Goal: Information Seeking & Learning: Learn about a topic

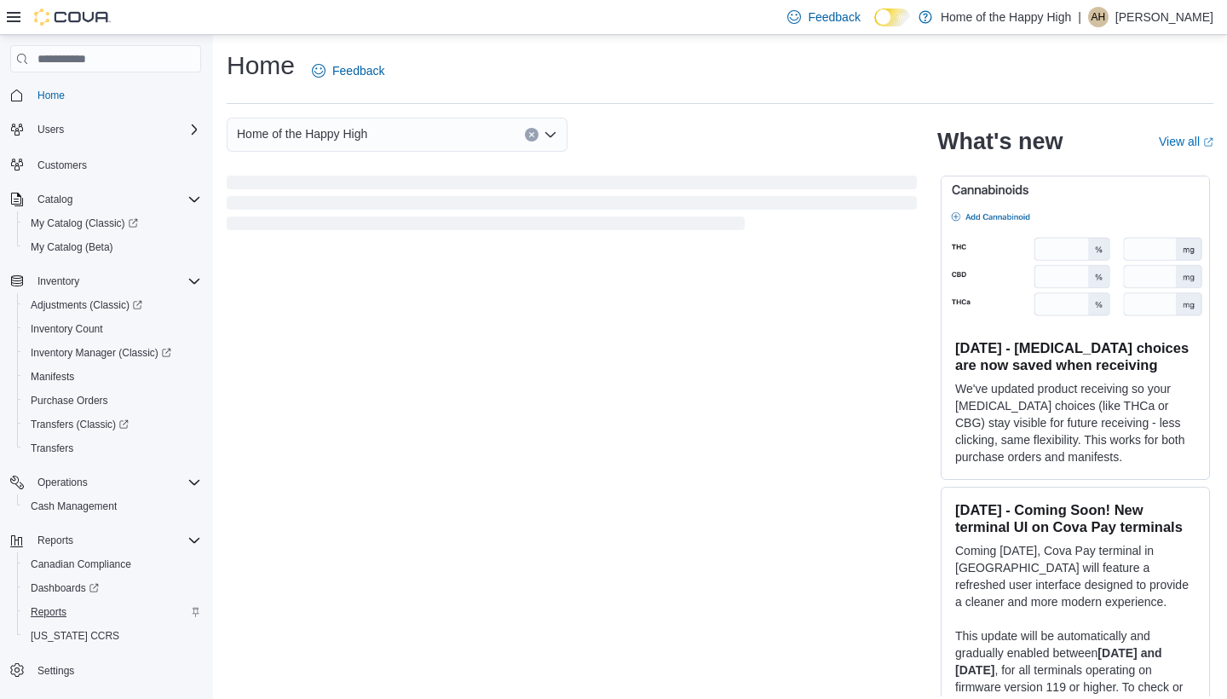
click at [55, 612] on span "Reports" at bounding box center [49, 612] width 36 height 14
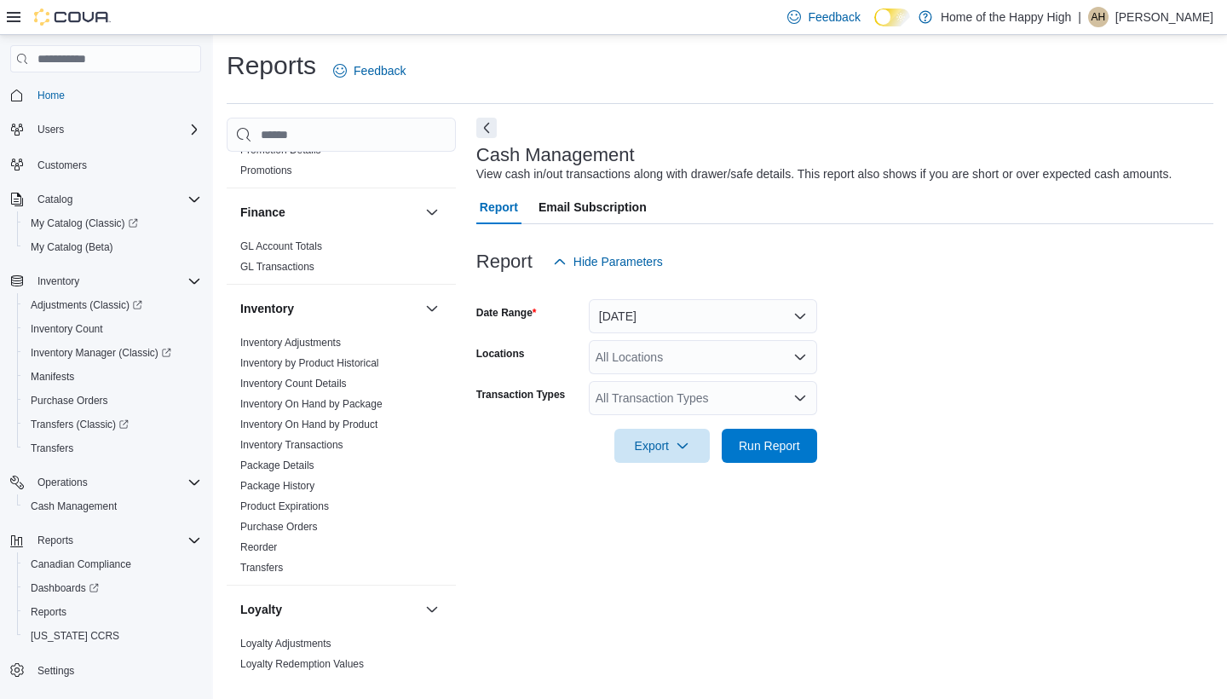
scroll to position [330, 0]
click at [340, 403] on link "Inventory On Hand by Package" at bounding box center [311, 402] width 142 height 12
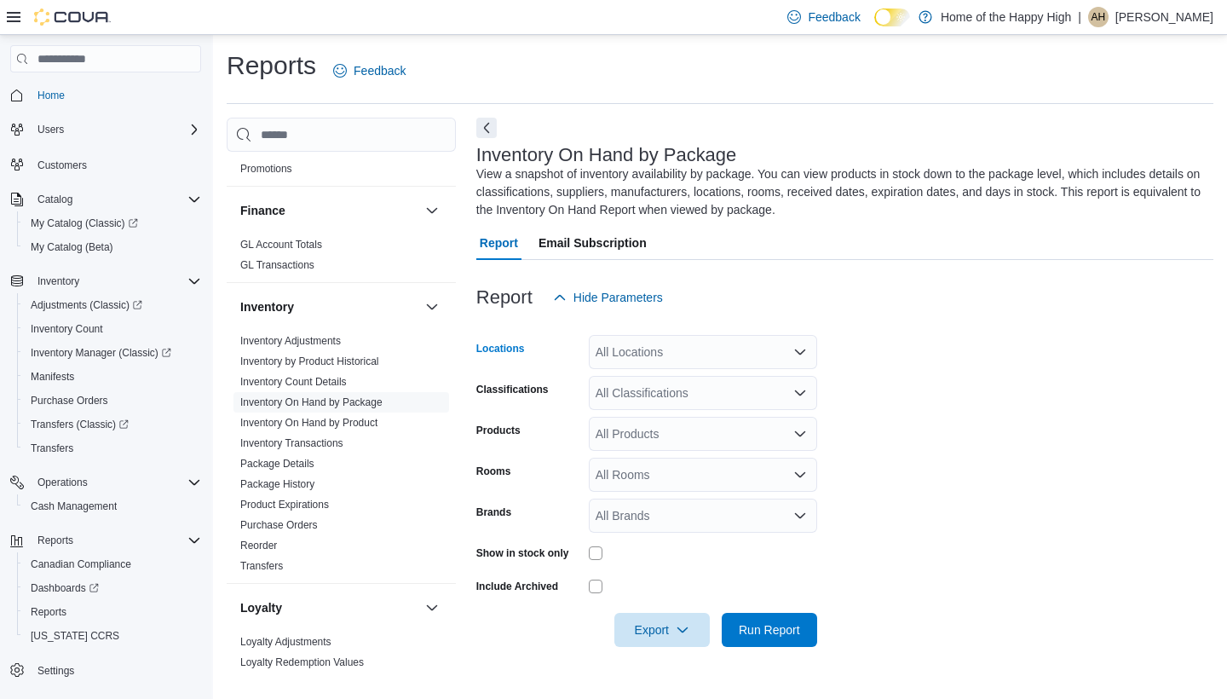
click at [703, 357] on div "All Locations" at bounding box center [703, 352] width 228 height 34
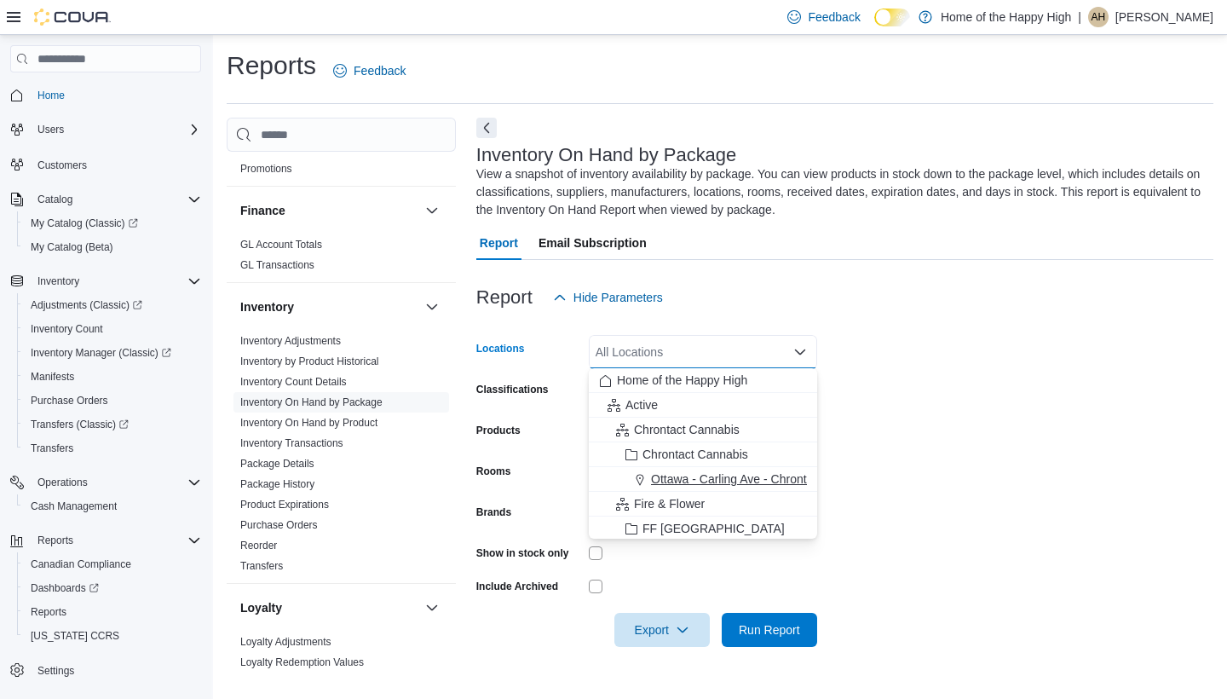
click at [699, 480] on span "Ottawa - Carling Ave - Chrontact Cannabis" at bounding box center [763, 478] width 225 height 17
click at [699, 484] on span "Fire & Flower" at bounding box center [669, 478] width 71 height 17
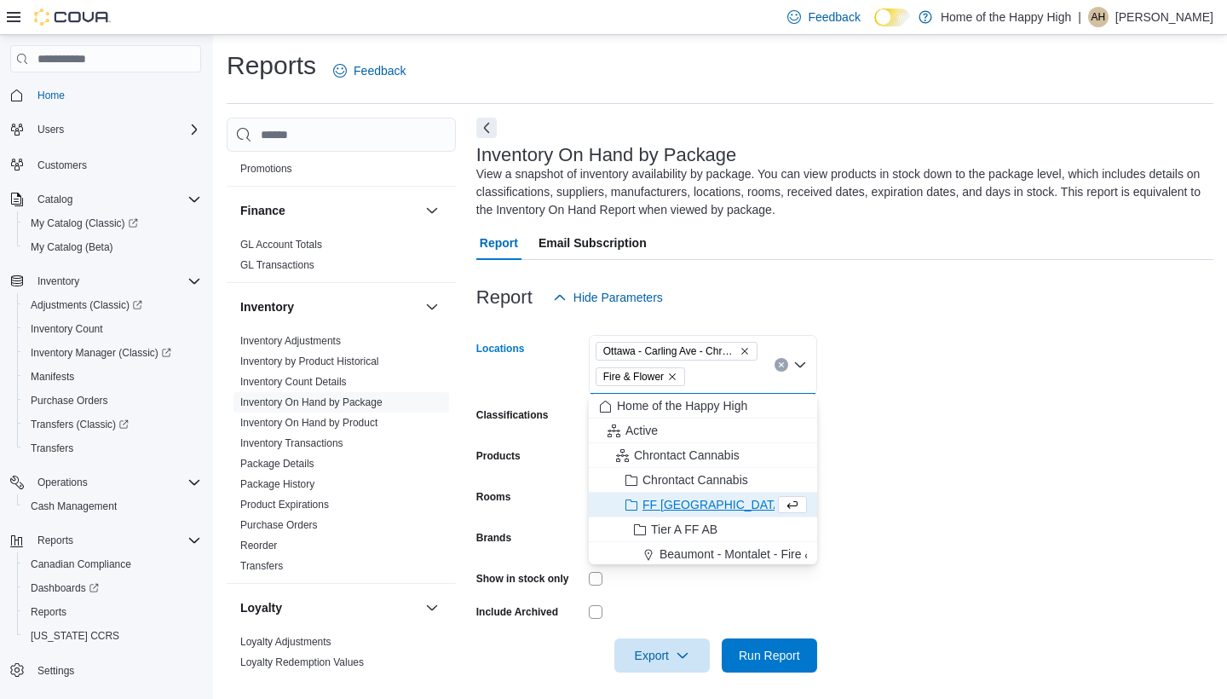
click at [676, 375] on icon "Remove Fire & Flower from selection in this group" at bounding box center [672, 376] width 10 height 10
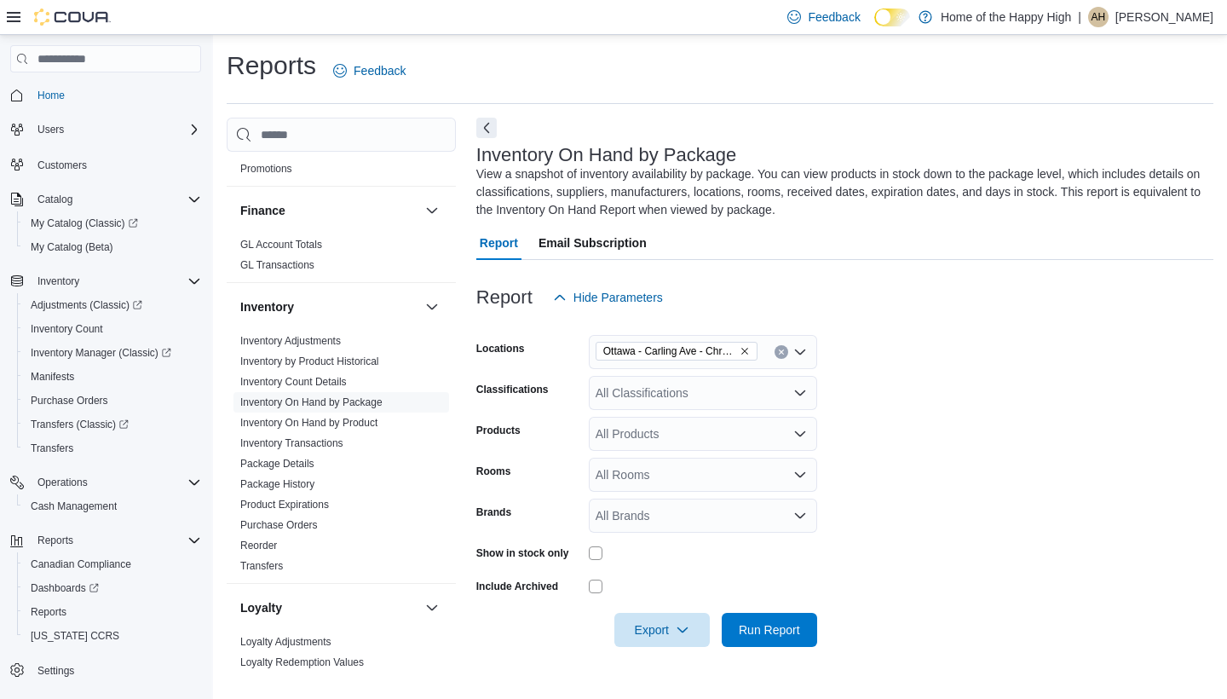
click at [908, 365] on form "Locations Ottawa - Carling Ave - Chrontact Cannabis Classifications All Classif…" at bounding box center [844, 480] width 737 height 332
click at [656, 425] on div "All Products" at bounding box center [703, 434] width 228 height 34
click at [953, 403] on form "Locations Ottawa - Carling Ave - Chrontact Cannabis Classifications All Classif…" at bounding box center [844, 480] width 737 height 332
click at [711, 521] on div "All Brands" at bounding box center [703, 515] width 228 height 34
click at [865, 451] on form "Locations Ottawa - Carling Ave - Chrontact Cannabis Classifications All Classif…" at bounding box center [844, 480] width 737 height 332
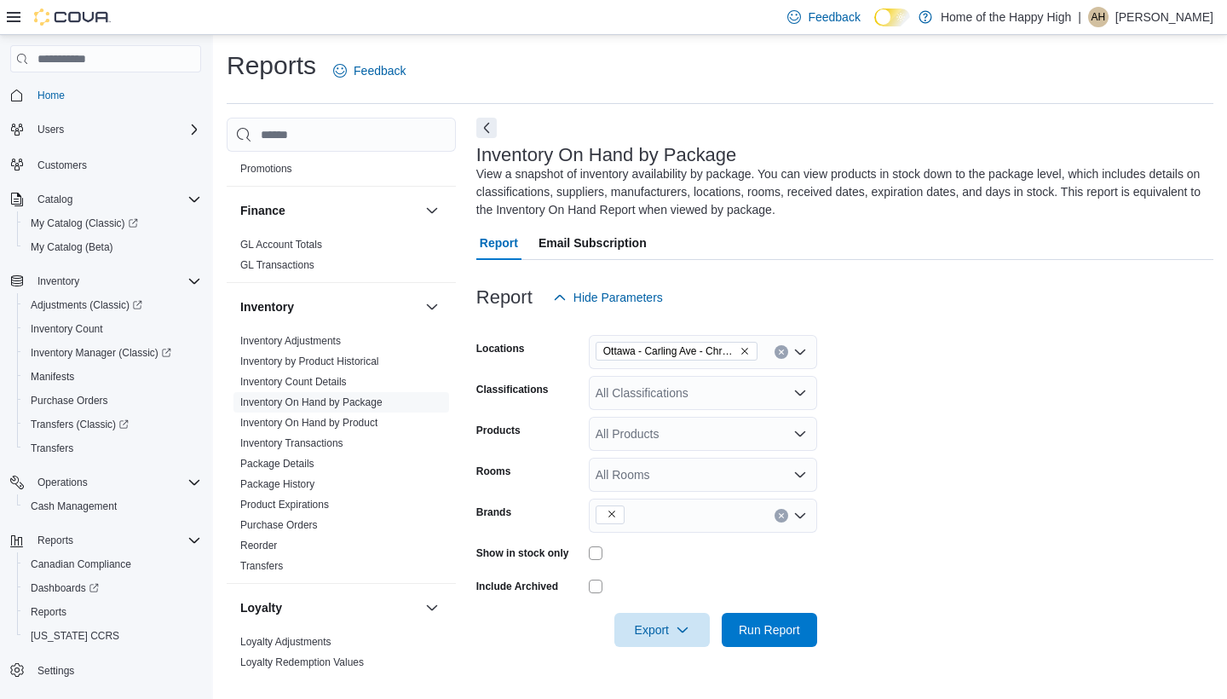
click at [784, 390] on div "All Classifications" at bounding box center [703, 393] width 228 height 34
click at [866, 377] on form "Locations Ottawa - Carling Ave - Chrontact Cannabis Classifications All Classif…" at bounding box center [844, 480] width 737 height 332
click at [766, 625] on span "Run Report" at bounding box center [769, 628] width 61 height 17
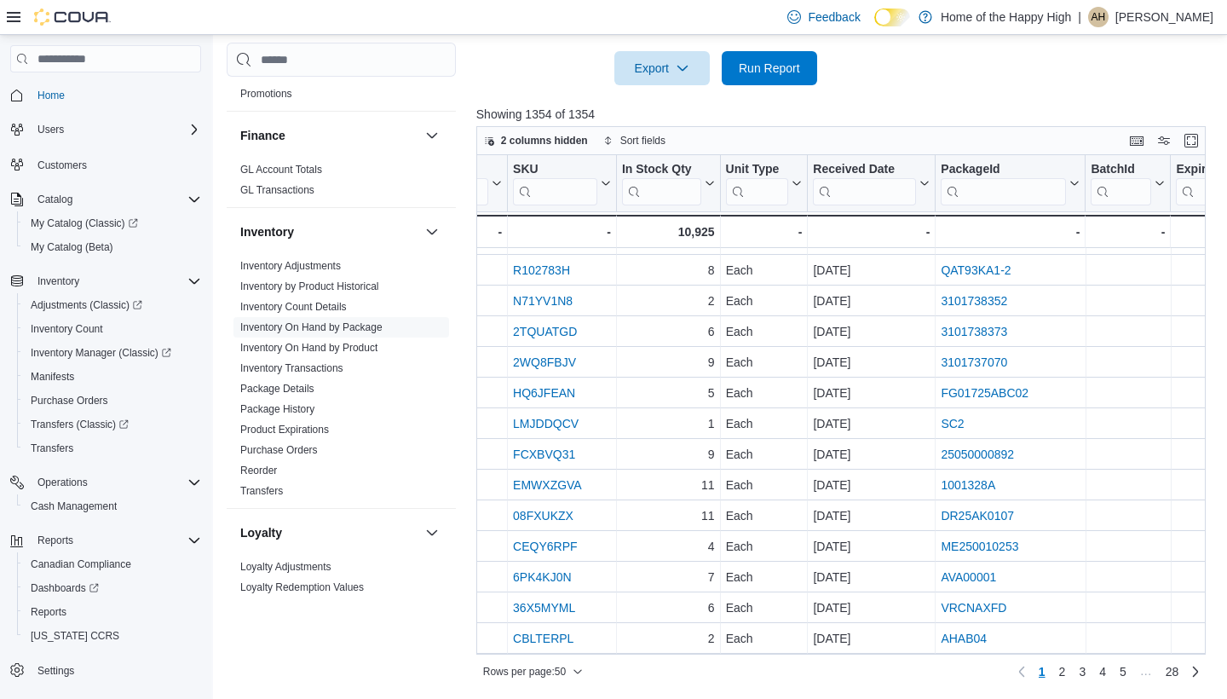
scroll to position [561, 0]
click at [1173, 676] on span "28" at bounding box center [1172, 672] width 14 height 17
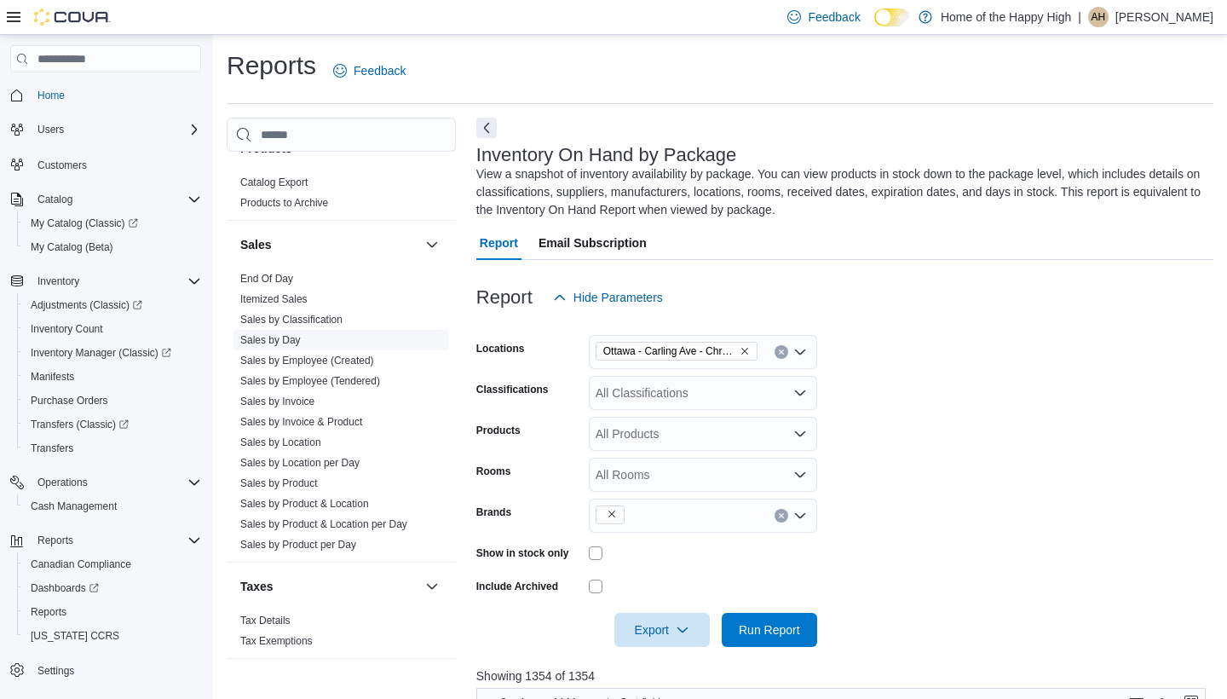
scroll to position [1037, 0]
click at [195, 480] on icon "Complex example" at bounding box center [194, 482] width 14 height 14
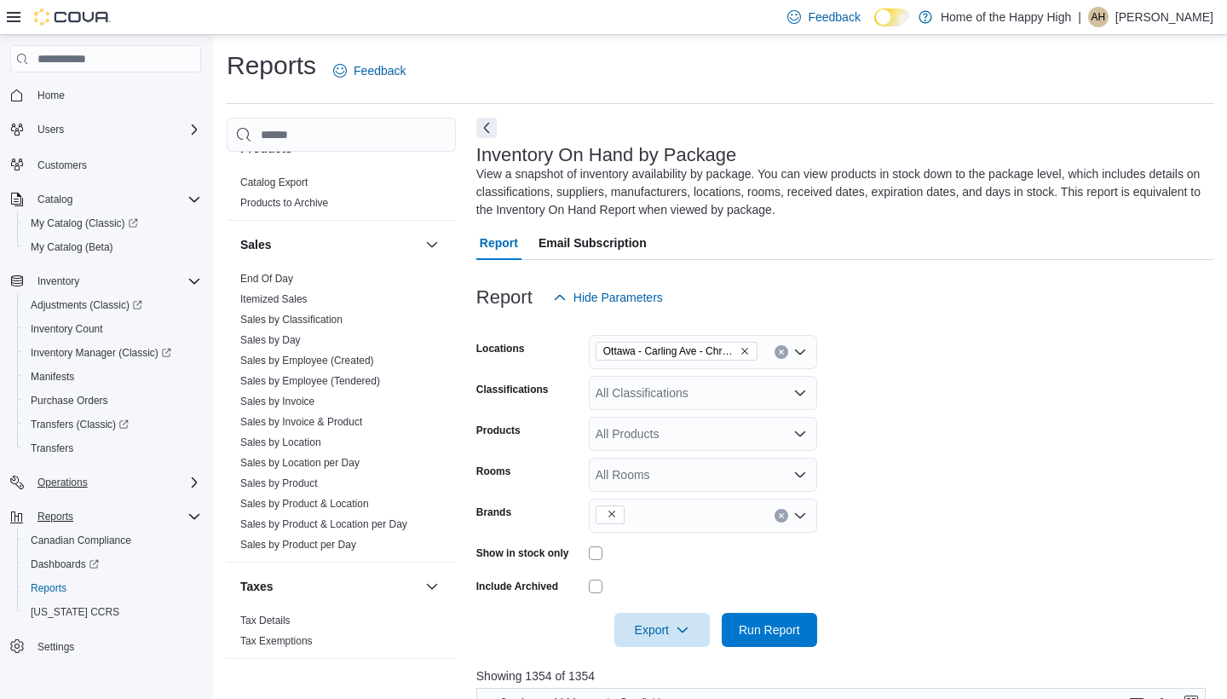
click at [197, 517] on icon "Complex example" at bounding box center [194, 516] width 14 height 14
click at [193, 280] on icon "Complex example" at bounding box center [194, 281] width 14 height 14
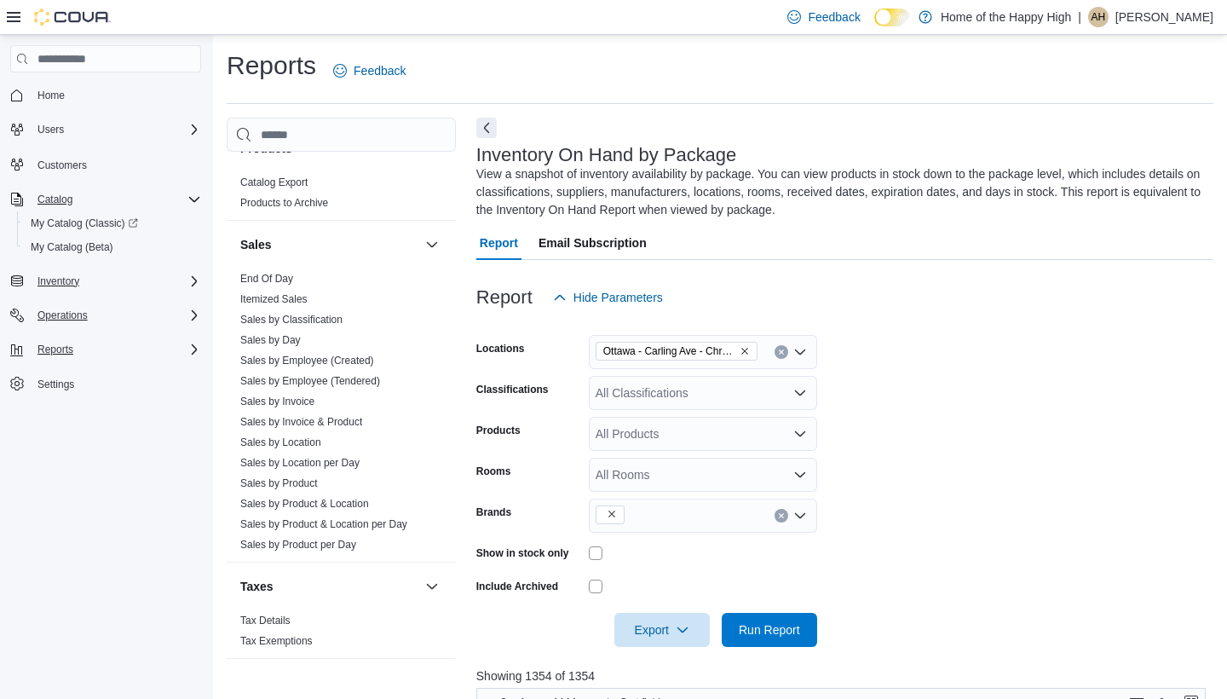
click at [197, 193] on icon "Complex example" at bounding box center [194, 200] width 14 height 14
click at [198, 124] on icon "Complex example" at bounding box center [194, 130] width 14 height 14
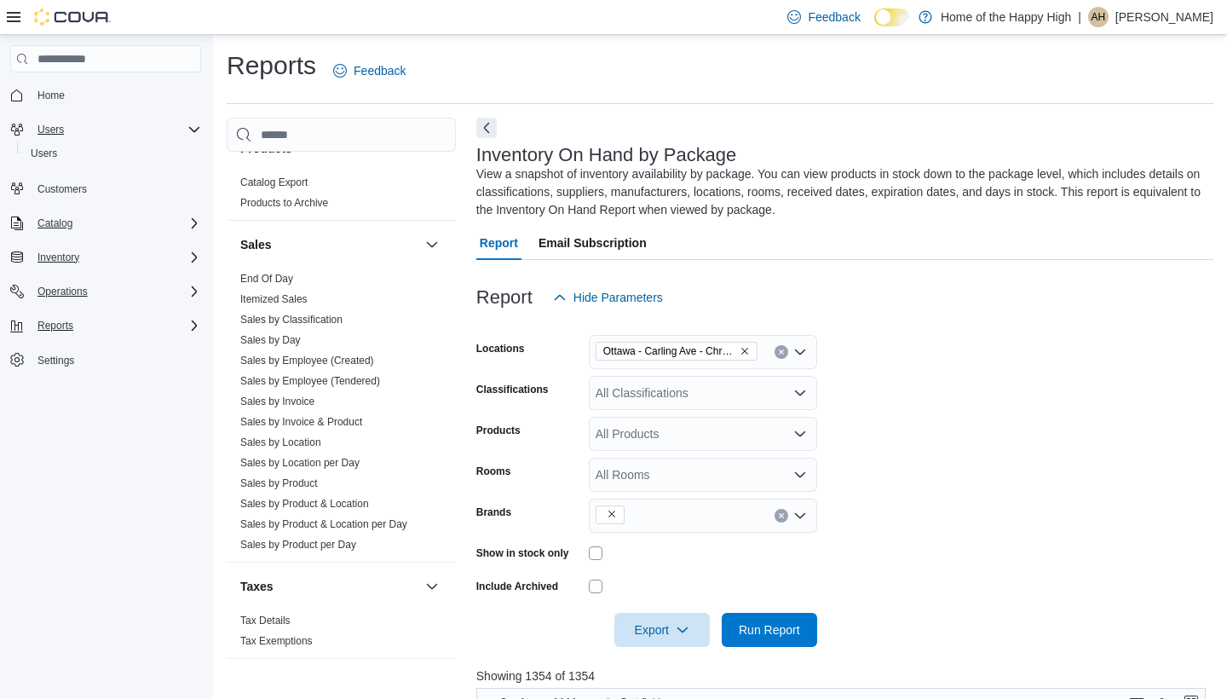
click at [193, 129] on icon "Complex example" at bounding box center [194, 130] width 14 height 14
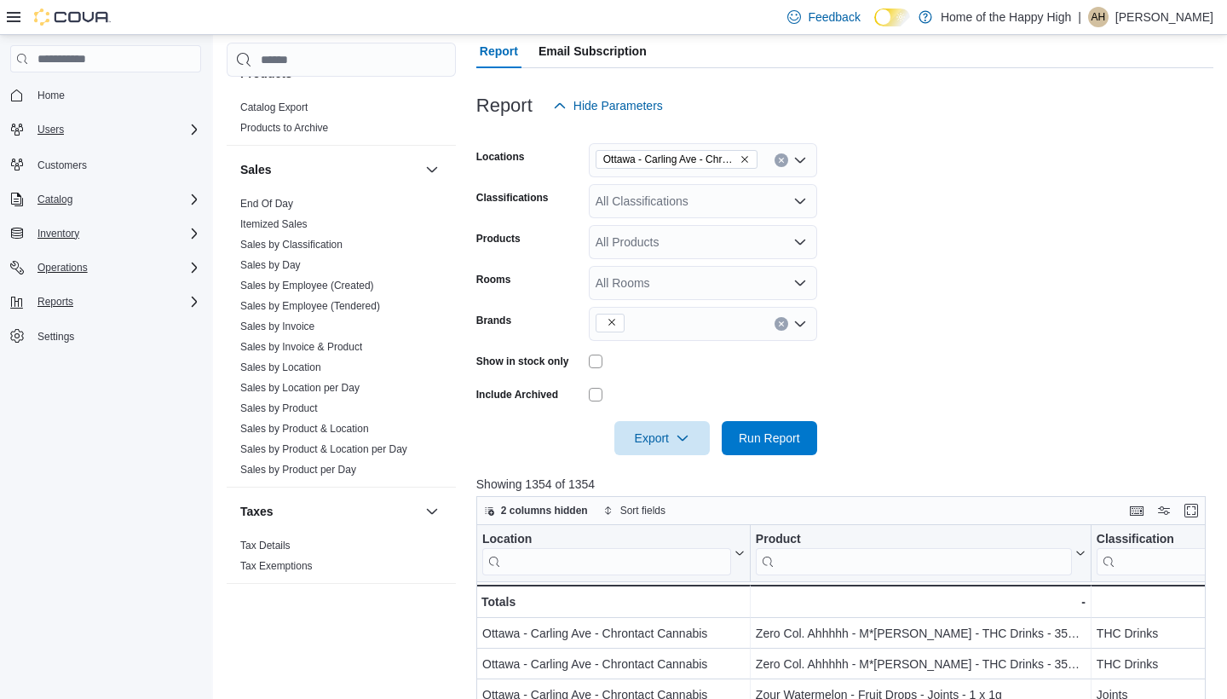
scroll to position [400, 0]
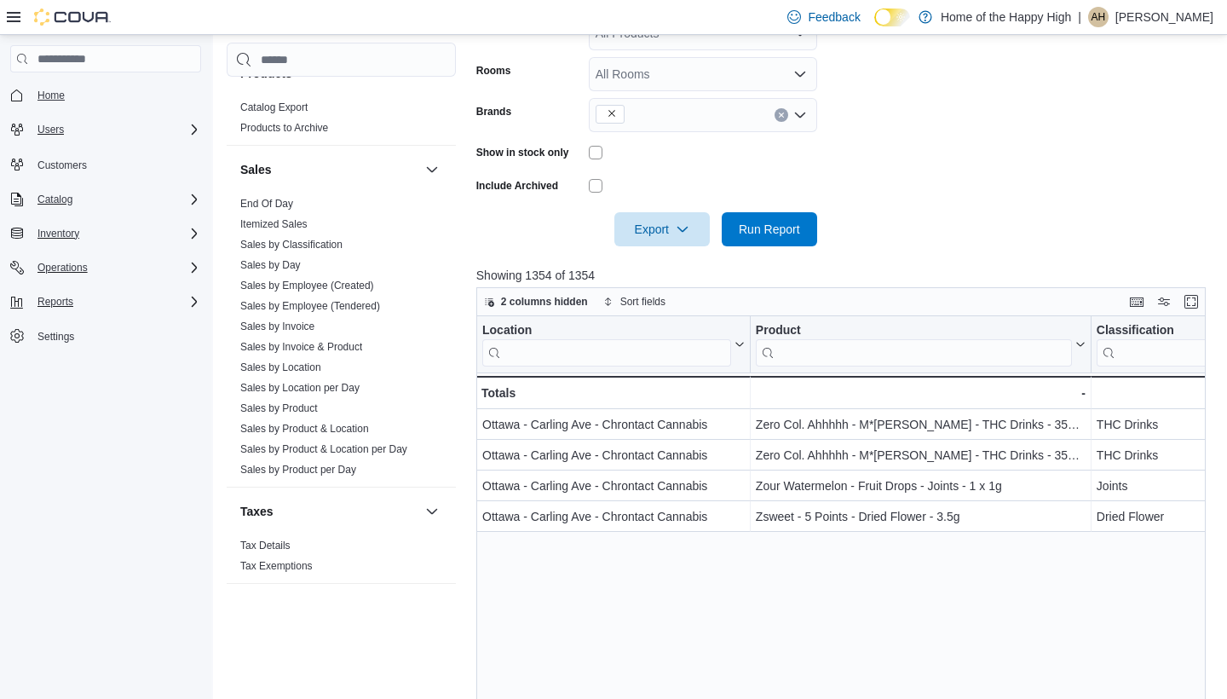
click at [41, 90] on span "Home" at bounding box center [50, 96] width 27 height 14
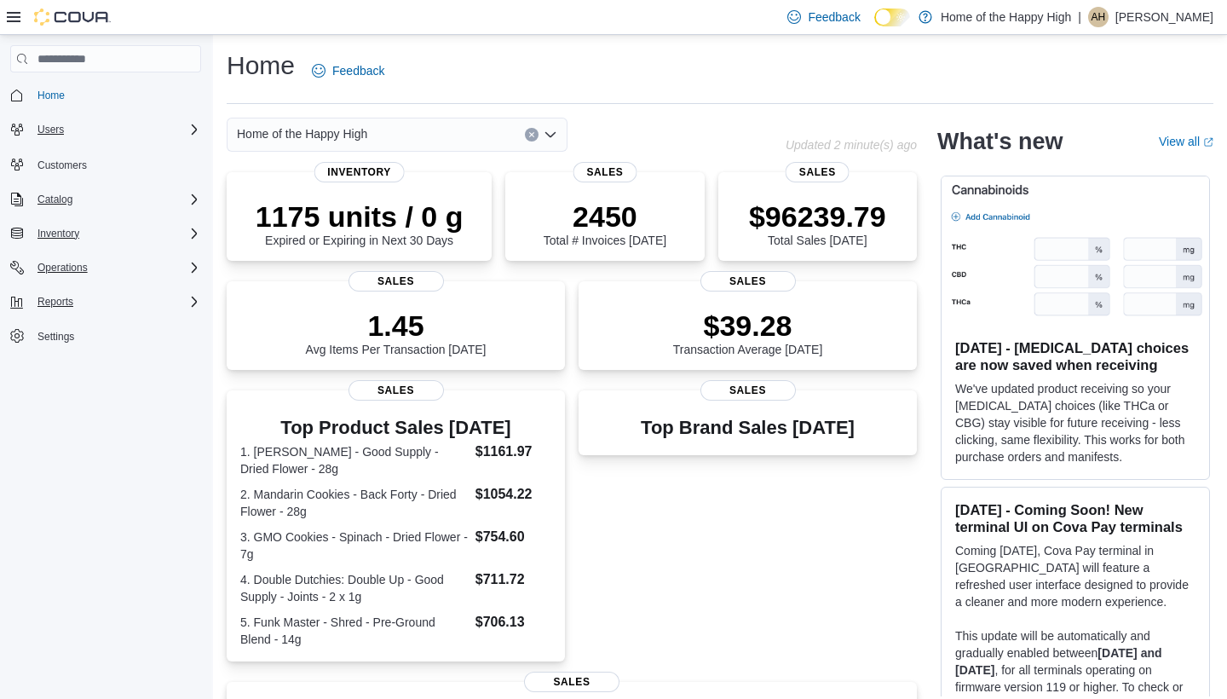
click at [553, 129] on icon "Open list of options" at bounding box center [550, 135] width 14 height 14
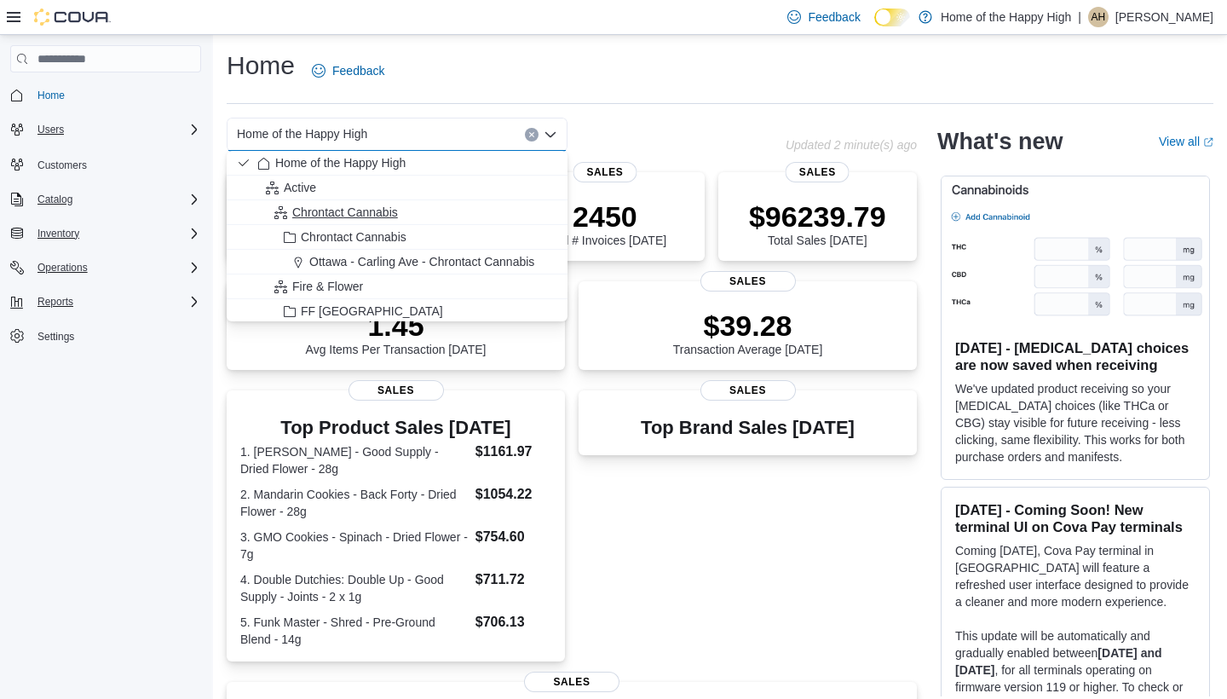
click at [381, 211] on span "Chrontact Cannabis" at bounding box center [345, 212] width 106 height 17
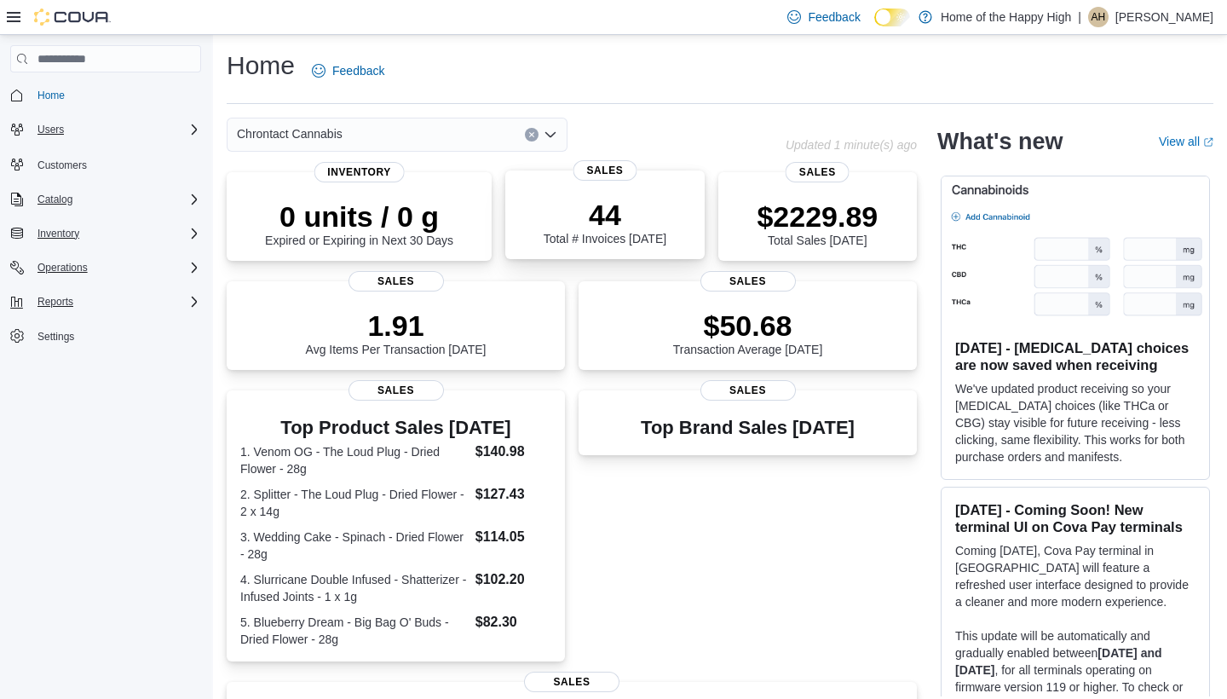
click at [611, 235] on div "44 Total # Invoices Today" at bounding box center [604, 222] width 123 height 48
click at [106, 296] on div "Reports" at bounding box center [116, 301] width 170 height 20
click at [52, 378] on span "Reports" at bounding box center [49, 373] width 36 height 14
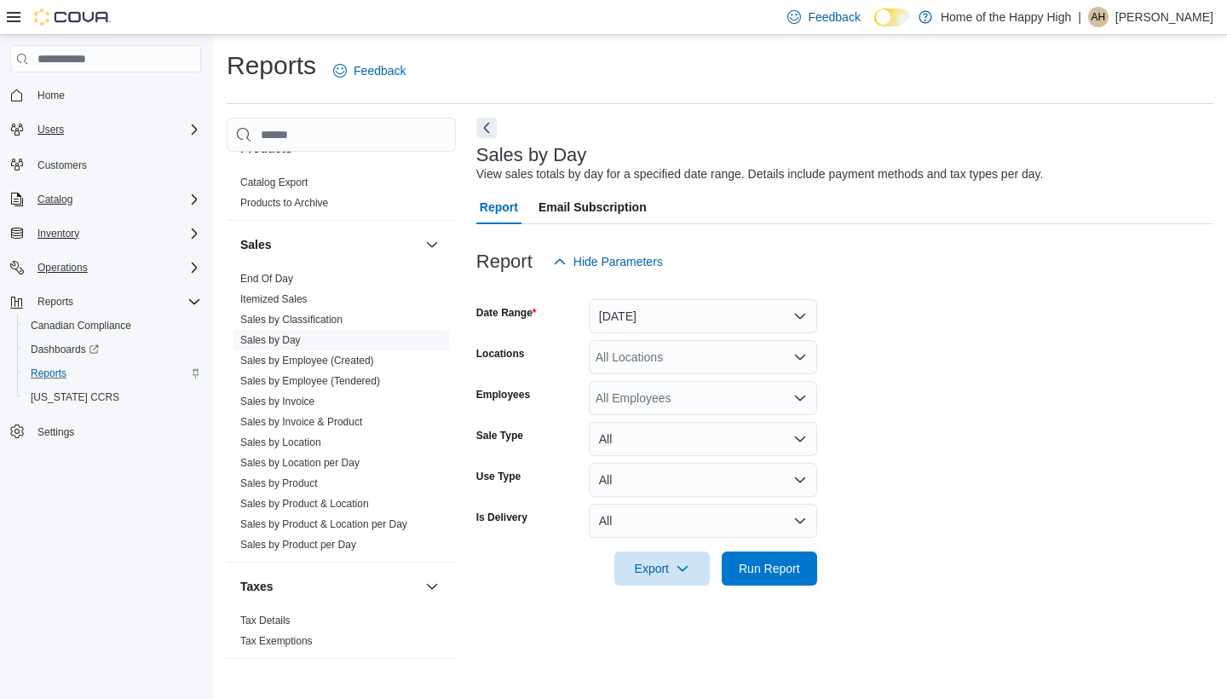
scroll to position [1037, 0]
click at [304, 436] on link "Sales by Location" at bounding box center [280, 442] width 81 height 12
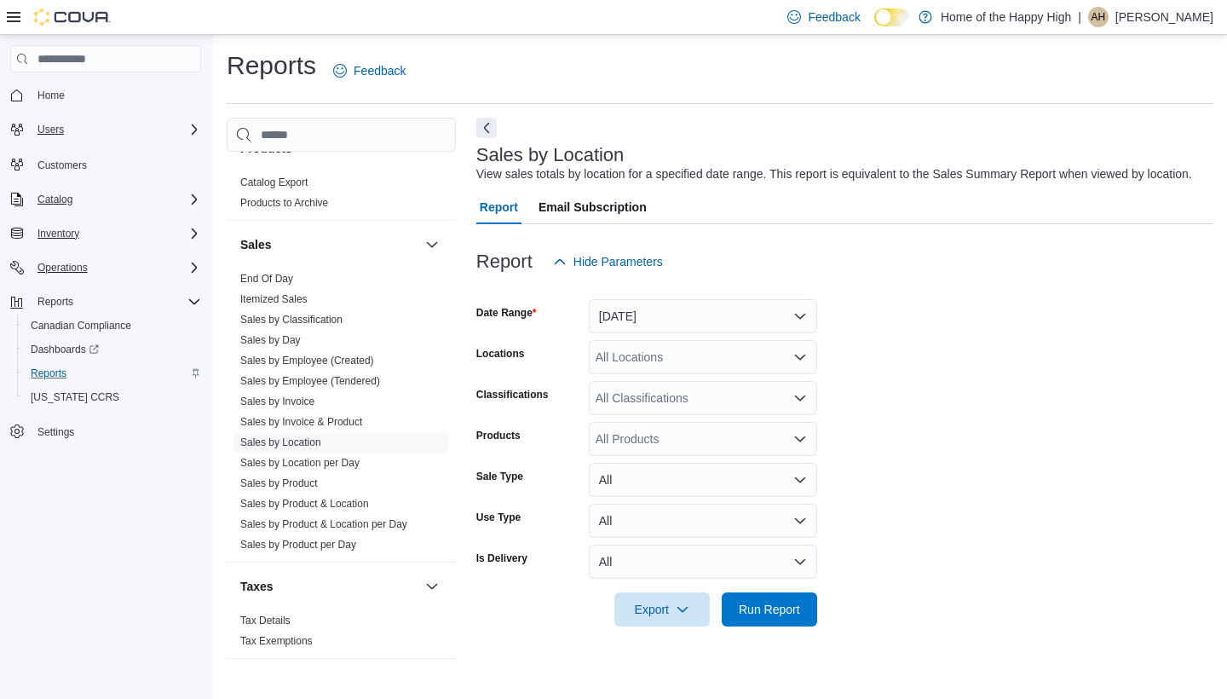
click at [685, 322] on button "Yesterday" at bounding box center [703, 316] width 228 height 34
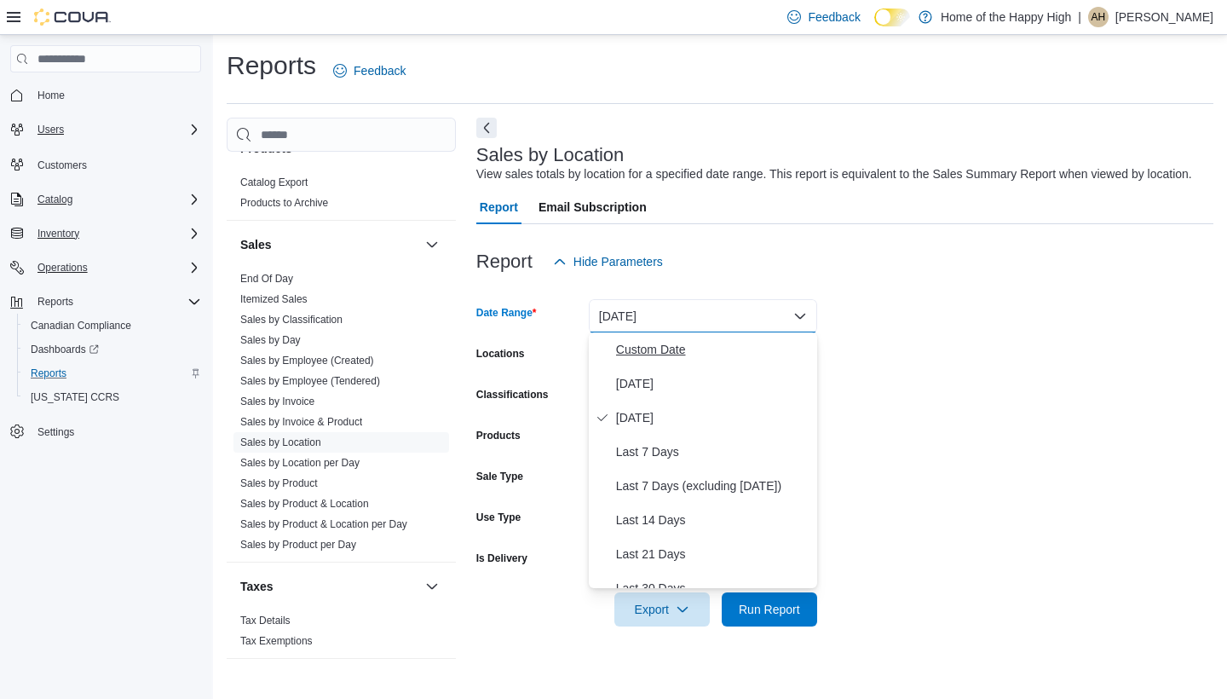
click at [672, 353] on span "Custom Date" at bounding box center [713, 349] width 194 height 20
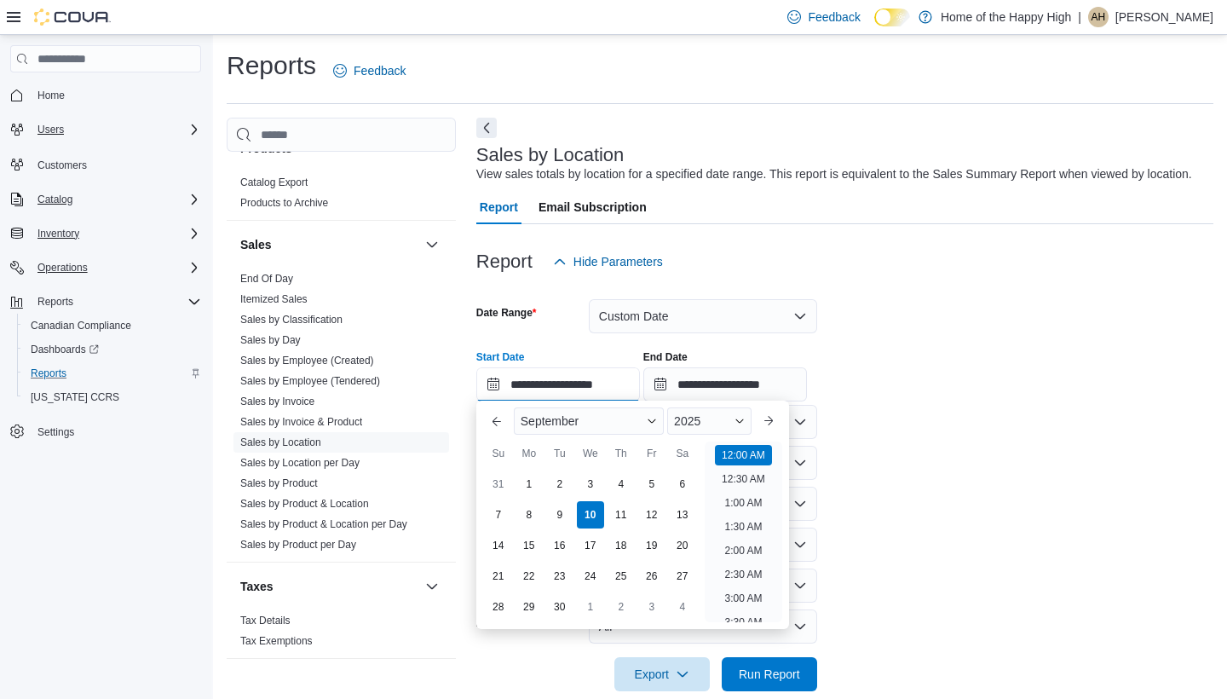
click at [640, 382] on input "**********" at bounding box center [558, 384] width 164 height 34
click at [528, 487] on div "1" at bounding box center [529, 484] width 30 height 30
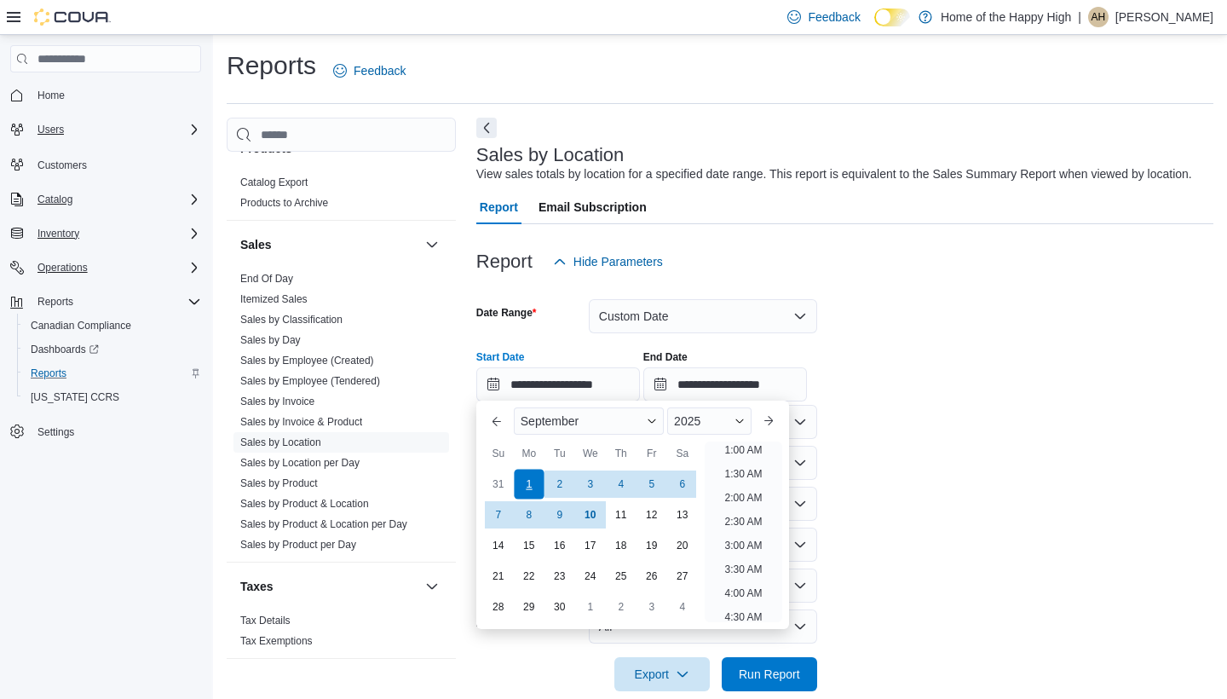
scroll to position [3, 0]
click at [503, 515] on div "7" at bounding box center [498, 514] width 30 height 30
click at [529, 484] on div "1" at bounding box center [529, 484] width 30 height 30
click at [594, 517] on div "10" at bounding box center [590, 514] width 30 height 30
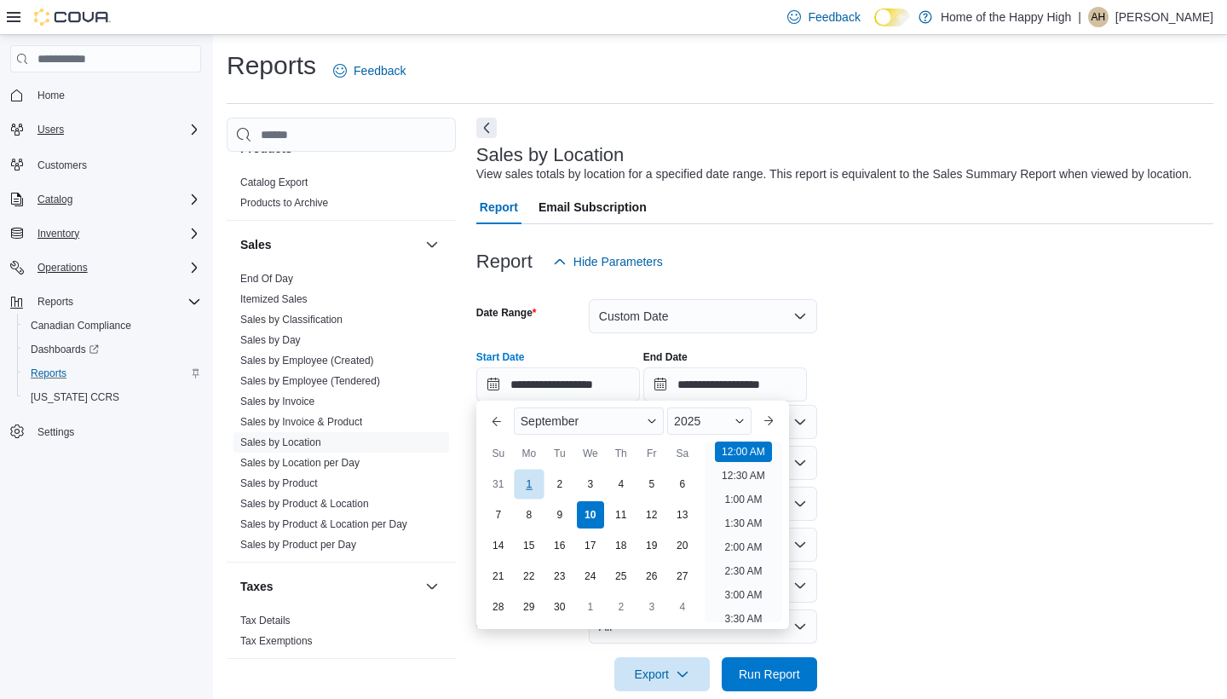
click at [535, 484] on div "1" at bounding box center [529, 484] width 30 height 30
type input "**********"
click at [535, 484] on div "1" at bounding box center [529, 484] width 30 height 30
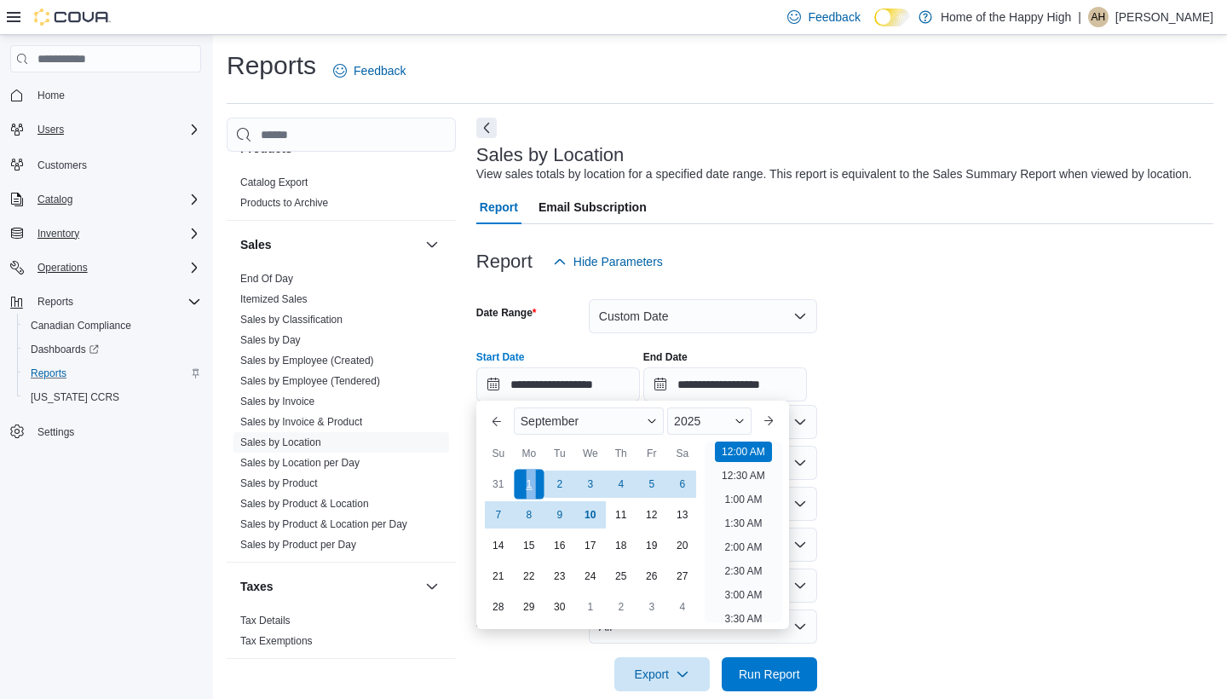
click at [535, 484] on div "1" at bounding box center [529, 484] width 30 height 30
click at [777, 387] on input "**********" at bounding box center [725, 384] width 164 height 34
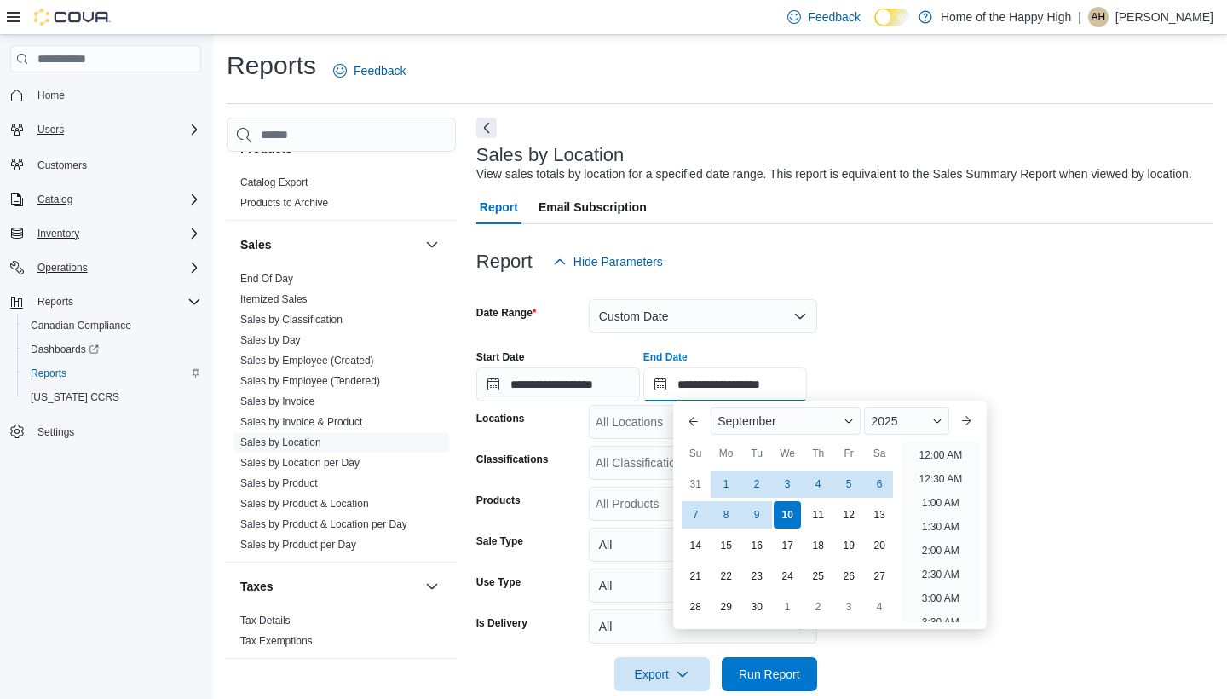
scroll to position [968, 0]
click at [699, 517] on div "7" at bounding box center [696, 514] width 30 height 30
click at [718, 517] on div "8" at bounding box center [726, 514] width 30 height 30
type input "**********"
click at [871, 671] on form "**********" at bounding box center [844, 485] width 737 height 412
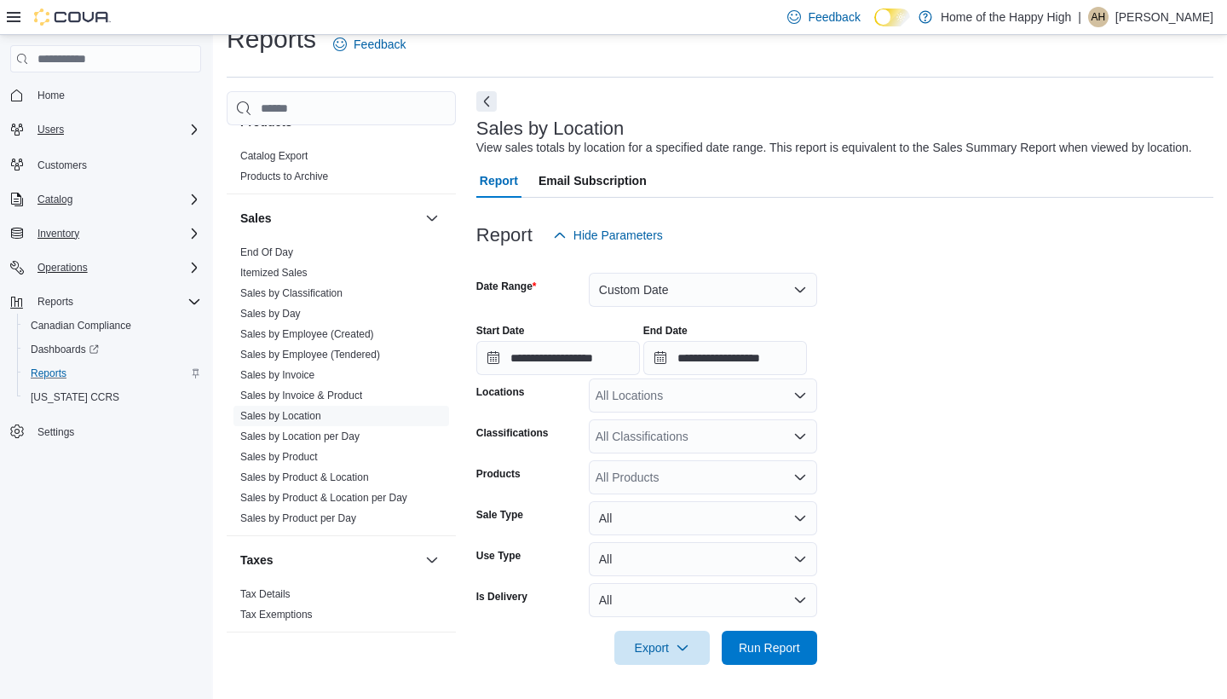
scroll to position [26, 0]
click at [639, 399] on div "All Locations" at bounding box center [703, 396] width 228 height 34
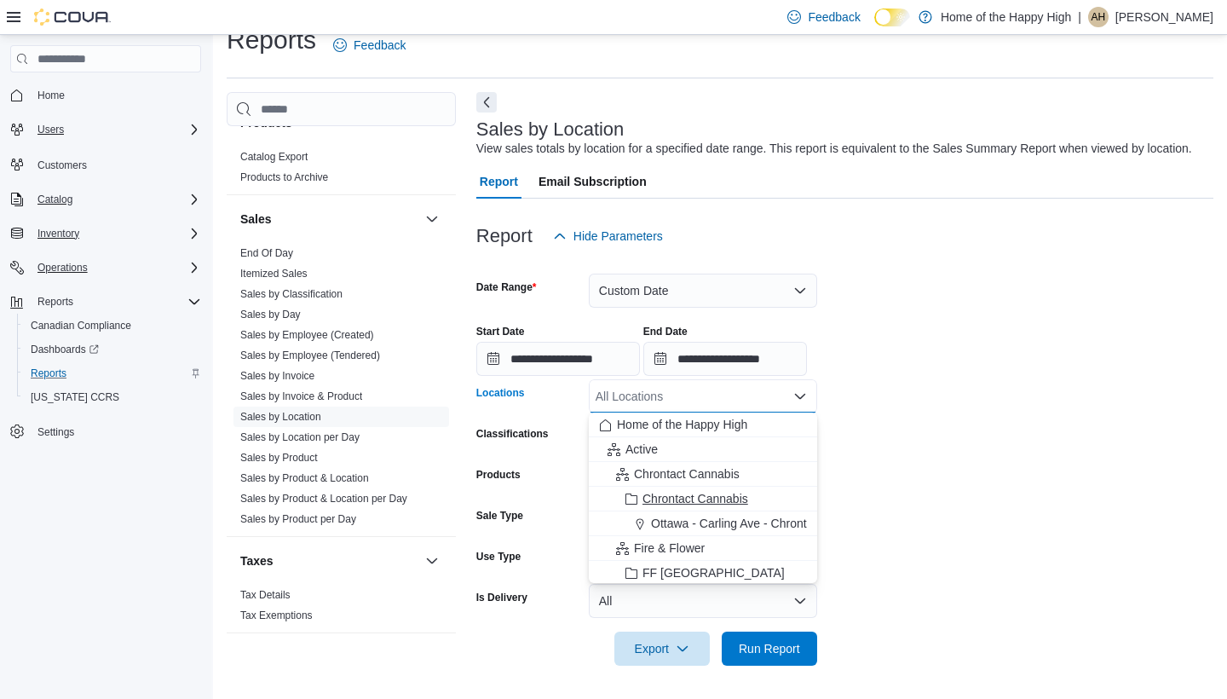
click at [688, 497] on span "Chrontact Cannabis" at bounding box center [695, 498] width 106 height 17
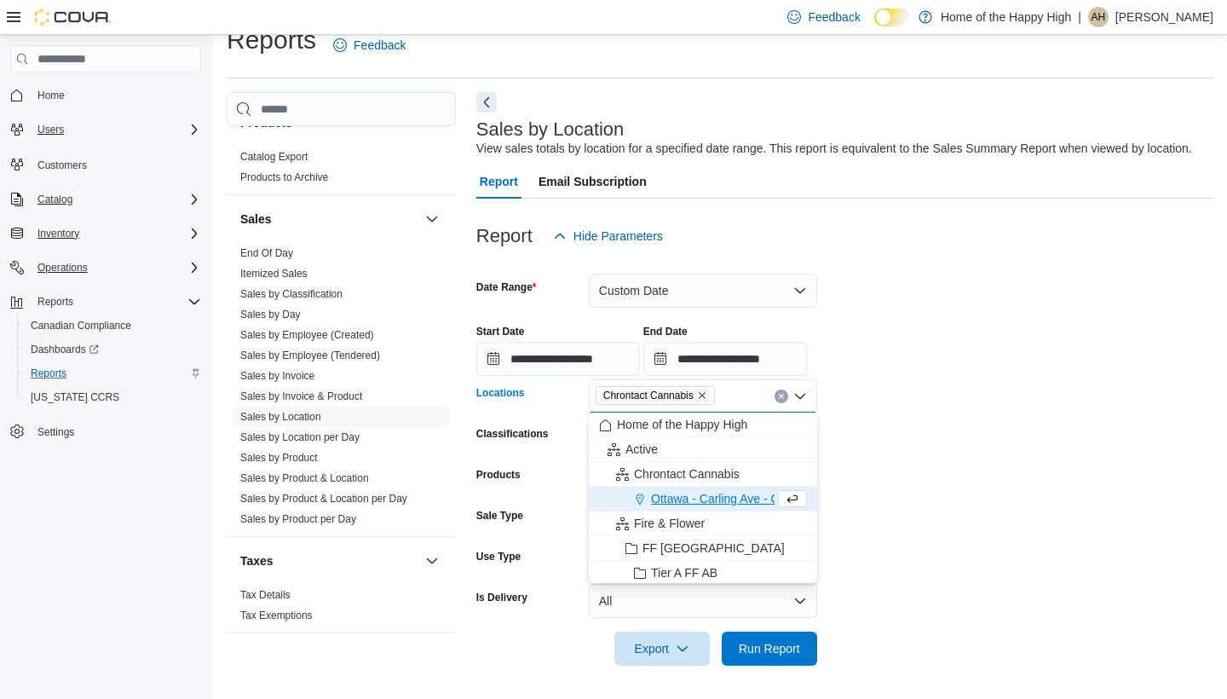
click at [688, 497] on span "Ottawa - Carling Ave - Chrontact Cannabis" at bounding box center [763, 498] width 225 height 17
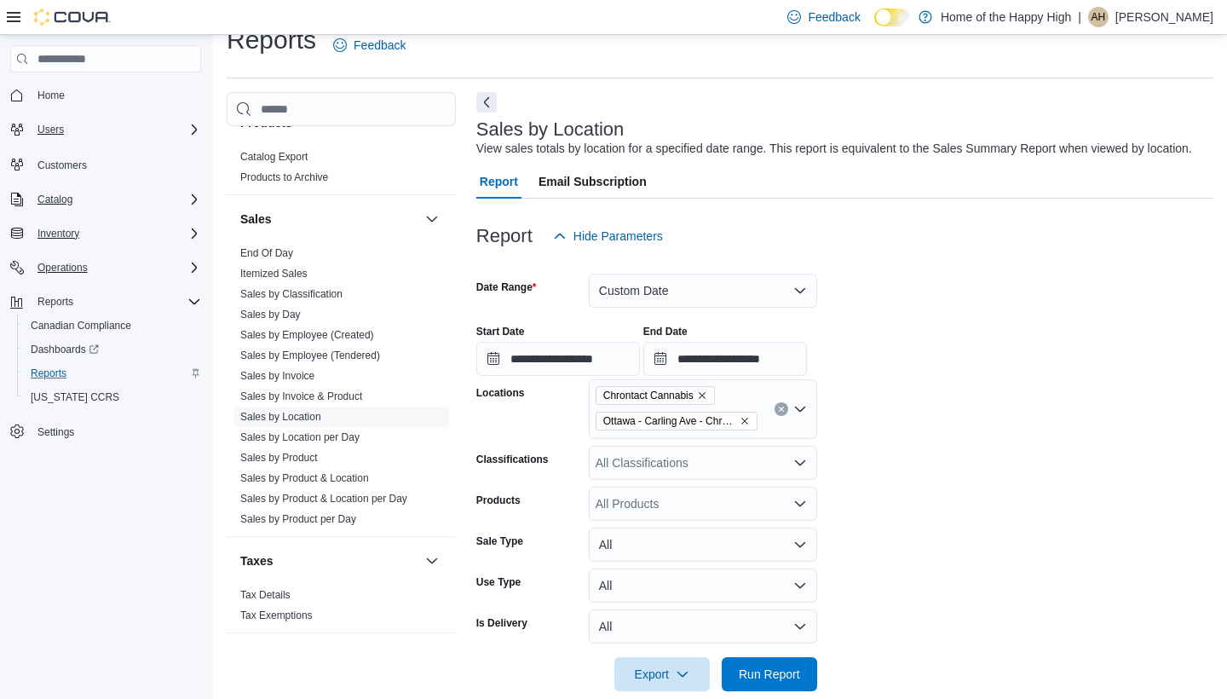
click at [886, 492] on form "**********" at bounding box center [844, 472] width 737 height 438
click at [707, 394] on icon "Remove Chrontact Cannabis from selection in this group" at bounding box center [702, 395] width 10 height 10
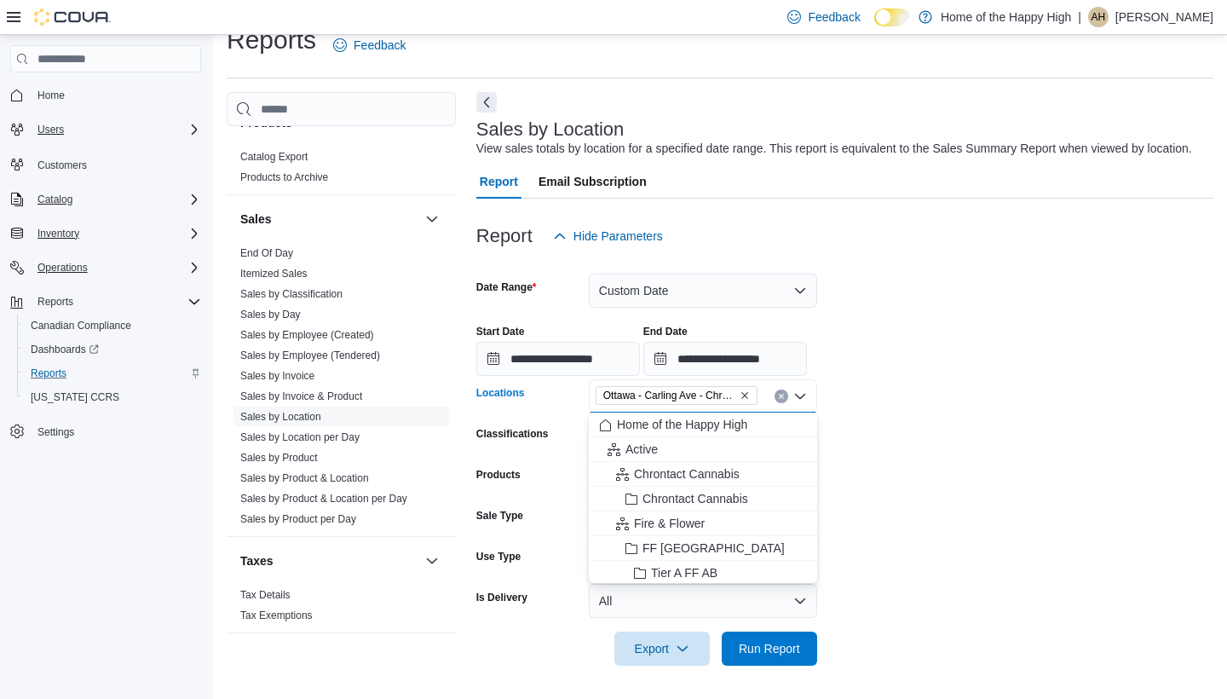
click at [847, 564] on form "**********" at bounding box center [844, 459] width 737 height 412
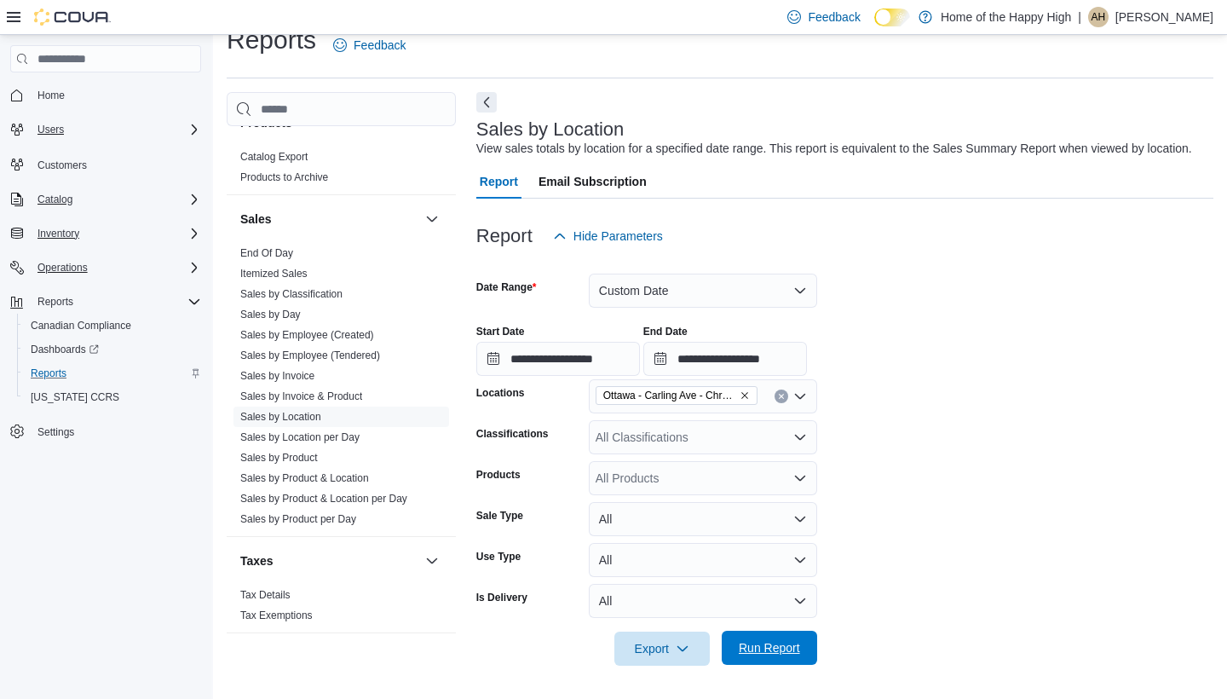
click at [771, 651] on span "Run Report" at bounding box center [769, 647] width 61 height 17
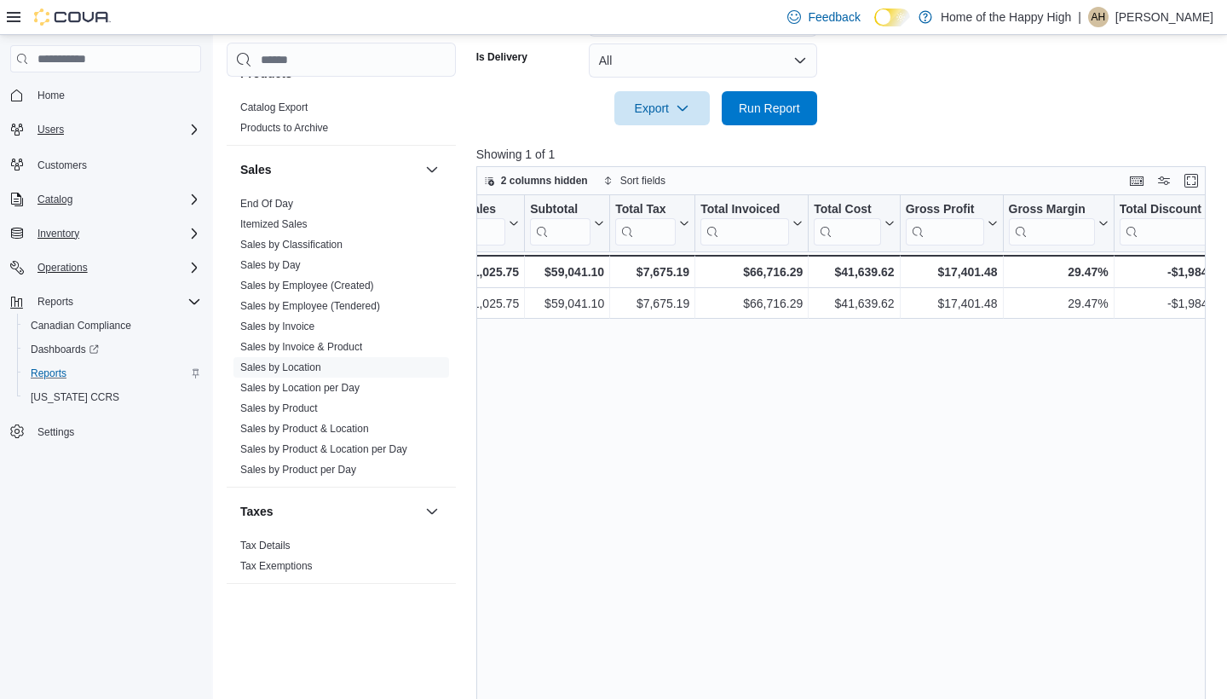
scroll to position [0, 700]
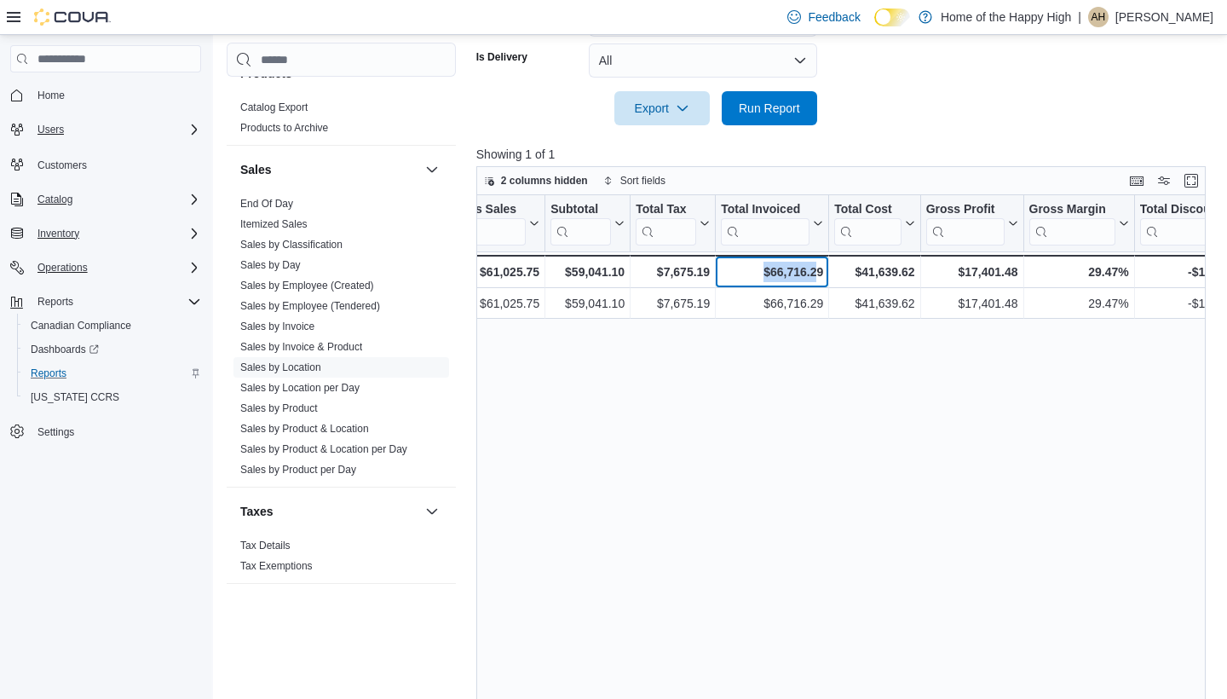
drag, startPoint x: 751, startPoint y: 268, endPoint x: 814, endPoint y: 269, distance: 63.0
click at [814, 269] on div "$66,716.29" at bounding box center [772, 272] width 102 height 20
click at [825, 327] on div "Location Click to view column header actions Invoices Sold Click to view column…" at bounding box center [841, 459] width 730 height 529
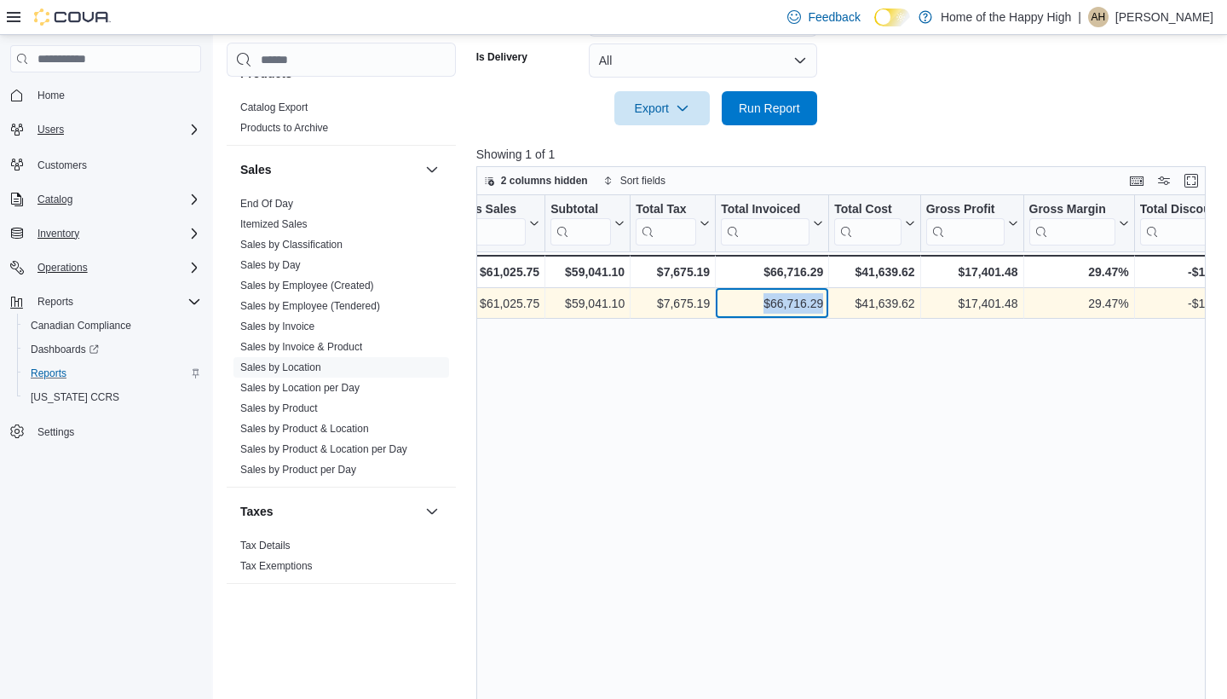
drag, startPoint x: 822, startPoint y: 302, endPoint x: 762, endPoint y: 302, distance: 59.6
click at [762, 302] on div "$66,716.29" at bounding box center [772, 303] width 102 height 20
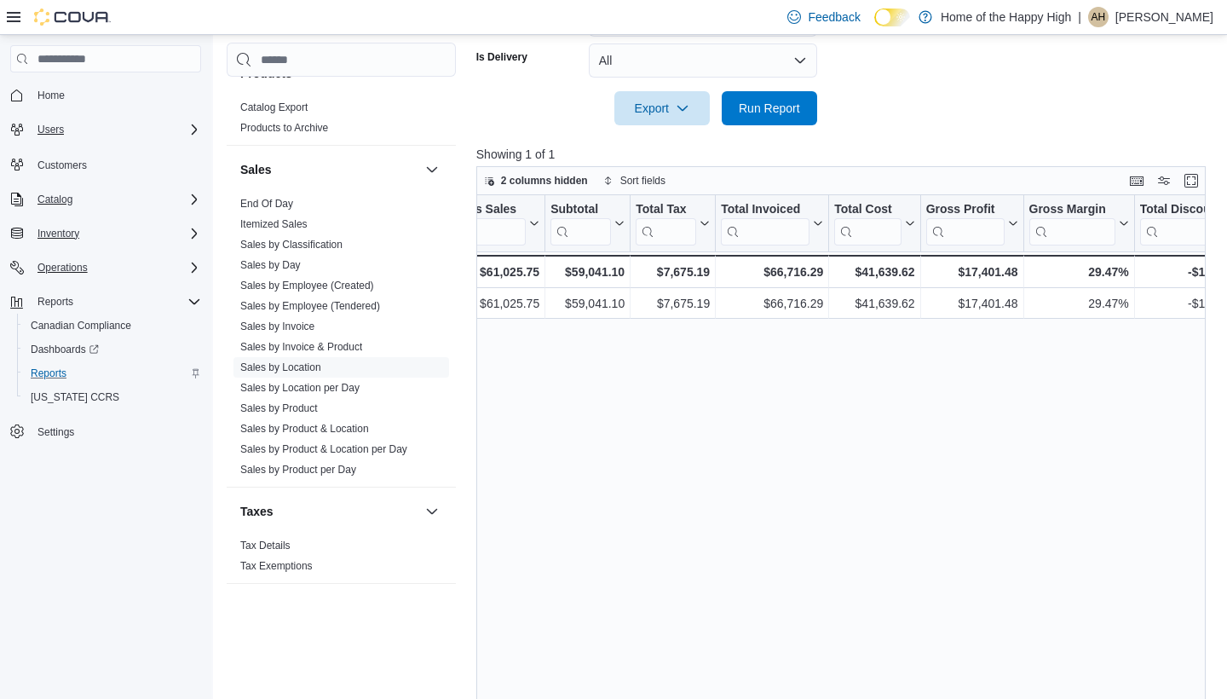
click at [773, 339] on div "Location Click to view column header actions Invoices Sold Click to view column…" at bounding box center [841, 459] width 730 height 529
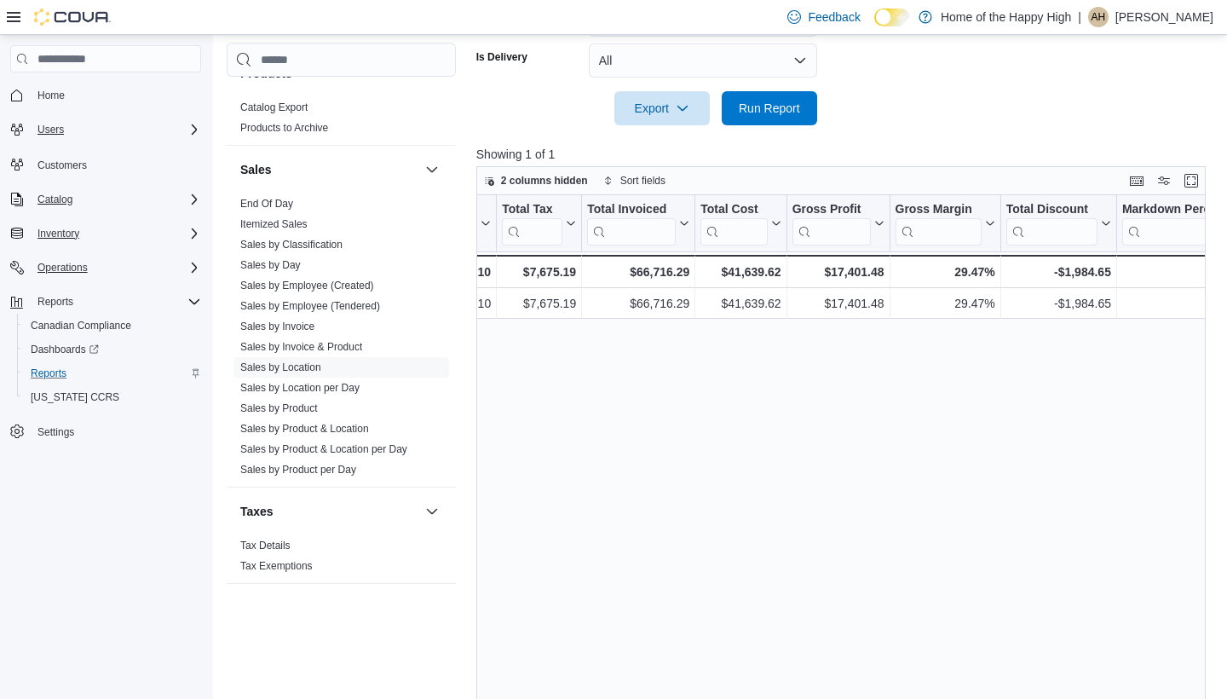
scroll to position [0, 835]
drag, startPoint x: 955, startPoint y: 268, endPoint x: 1014, endPoint y: 273, distance: 59.0
click at [1014, 273] on div "Totals - Location, column 1, row 2 1,274 - Invoices Sold, column 2, row 2 5 - I…" at bounding box center [1057, 271] width 2832 height 33
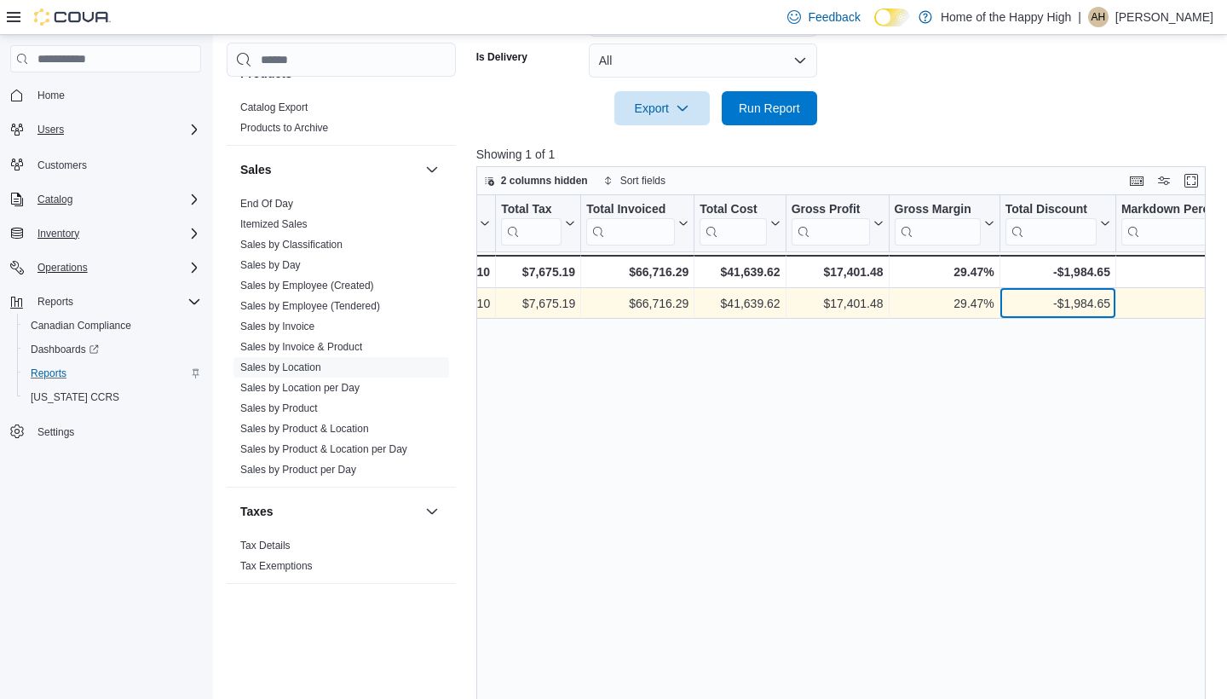
click at [1002, 317] on div "-$1,984.65 - Total Discount, column 13, row 1" at bounding box center [1058, 303] width 116 height 31
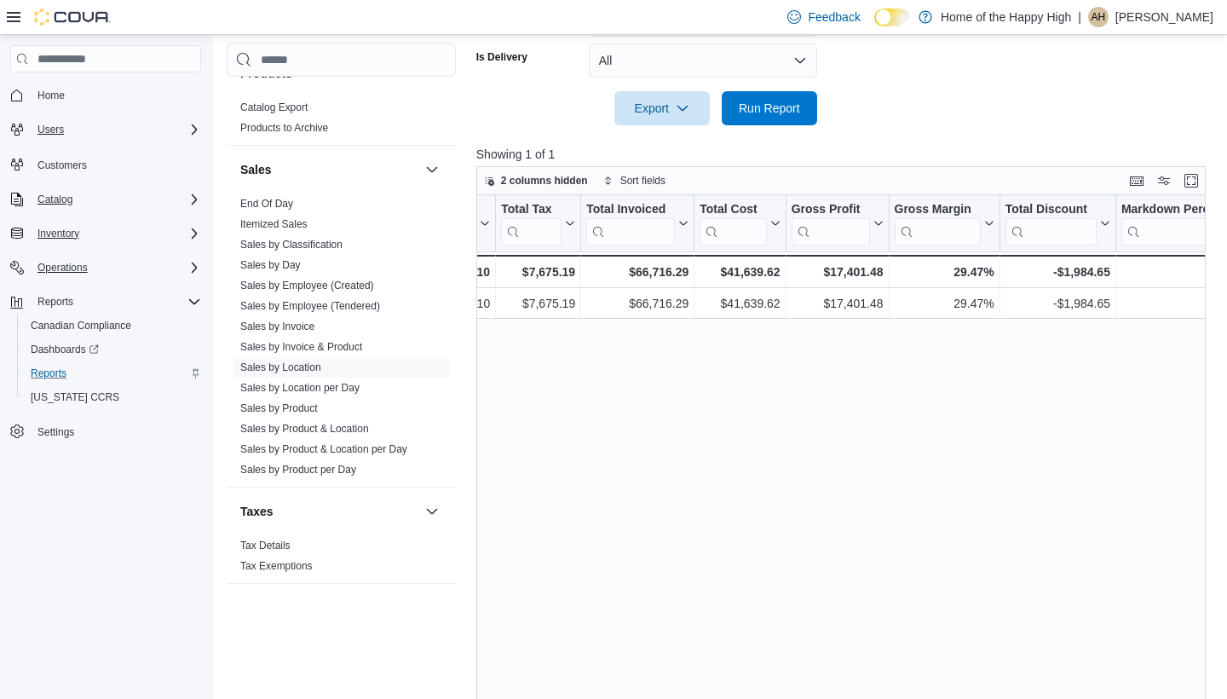
click at [988, 371] on div "Location Click to view column header actions Invoices Sold Click to view column…" at bounding box center [841, 459] width 730 height 529
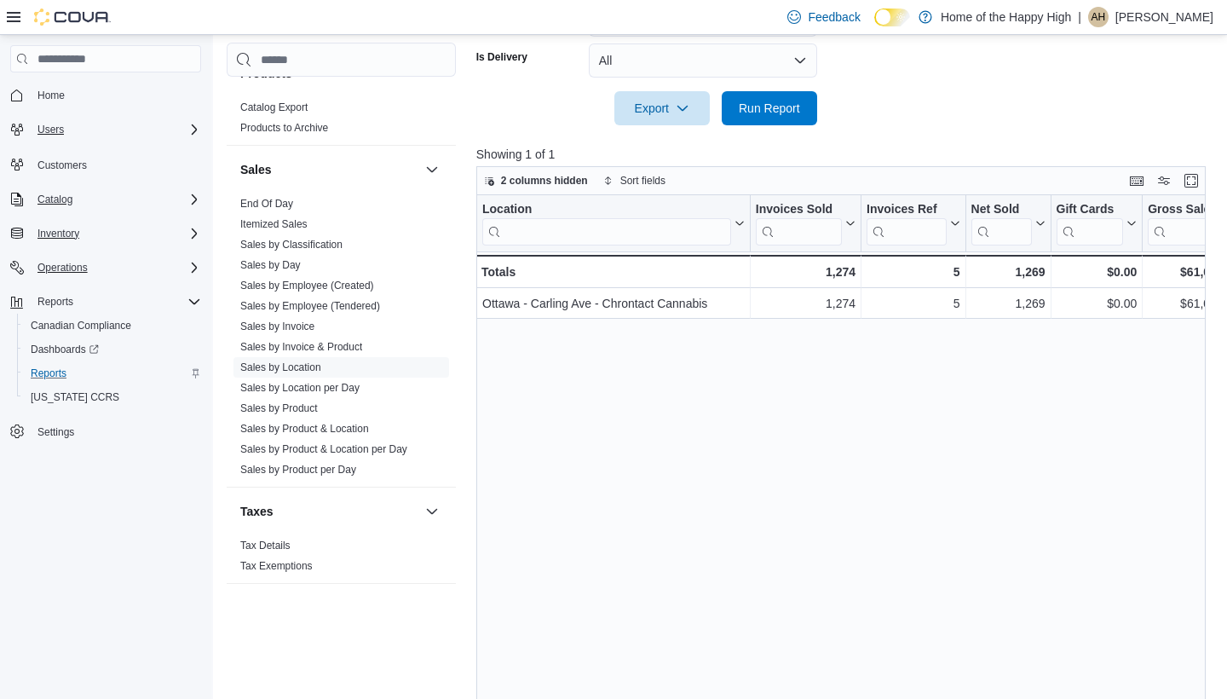
scroll to position [0, 0]
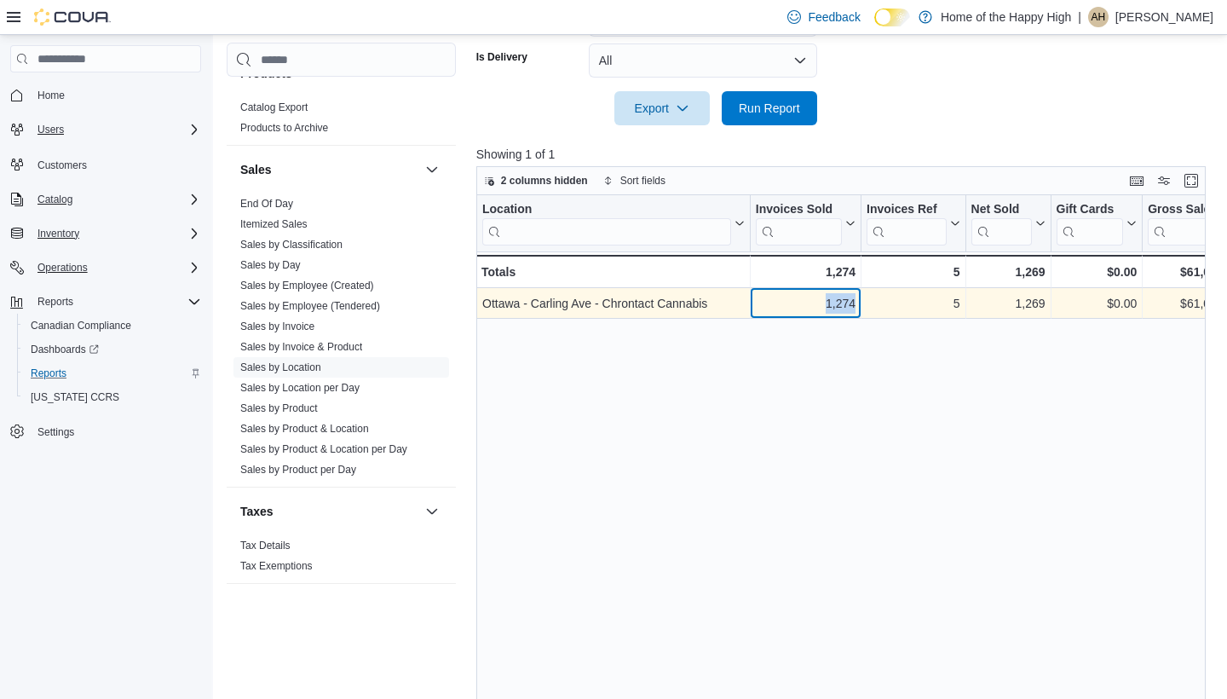
drag, startPoint x: 825, startPoint y: 301, endPoint x: 859, endPoint y: 301, distance: 34.1
click at [859, 301] on div "1,274 - Invoices Sold, column 2, row 1" at bounding box center [805, 303] width 111 height 31
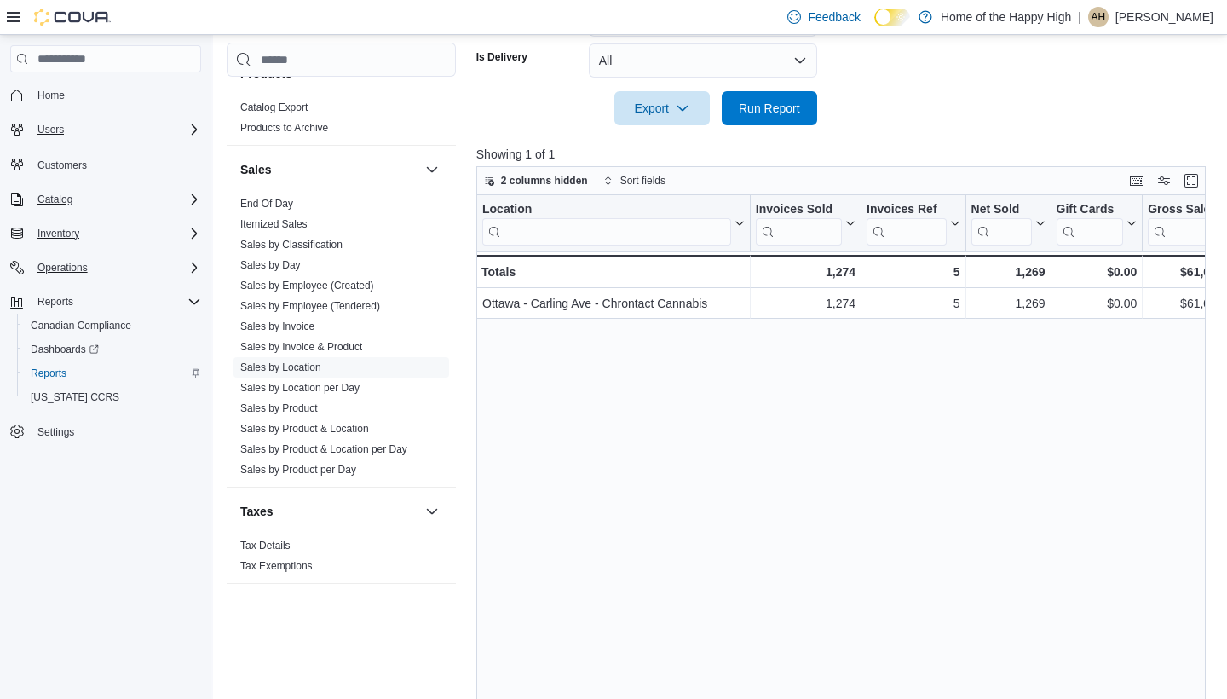
click at [868, 348] on div "Location Click to view column header actions Invoices Sold Click to view column…" at bounding box center [841, 459] width 730 height 529
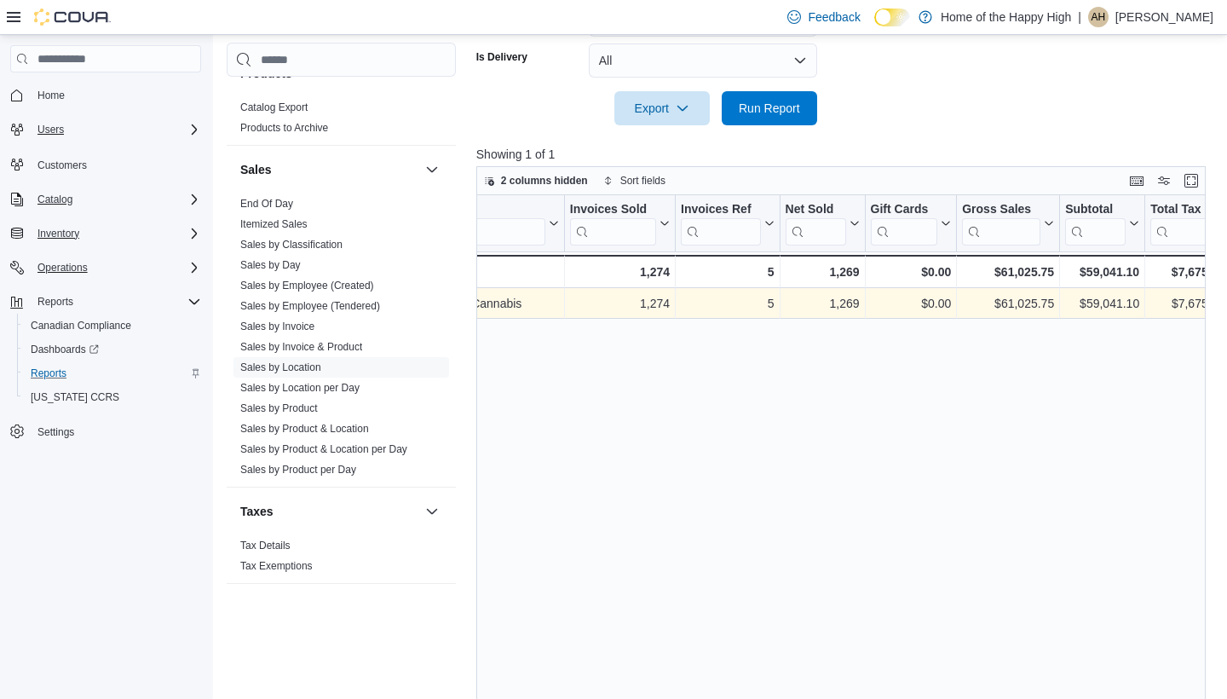
scroll to position [0, 212]
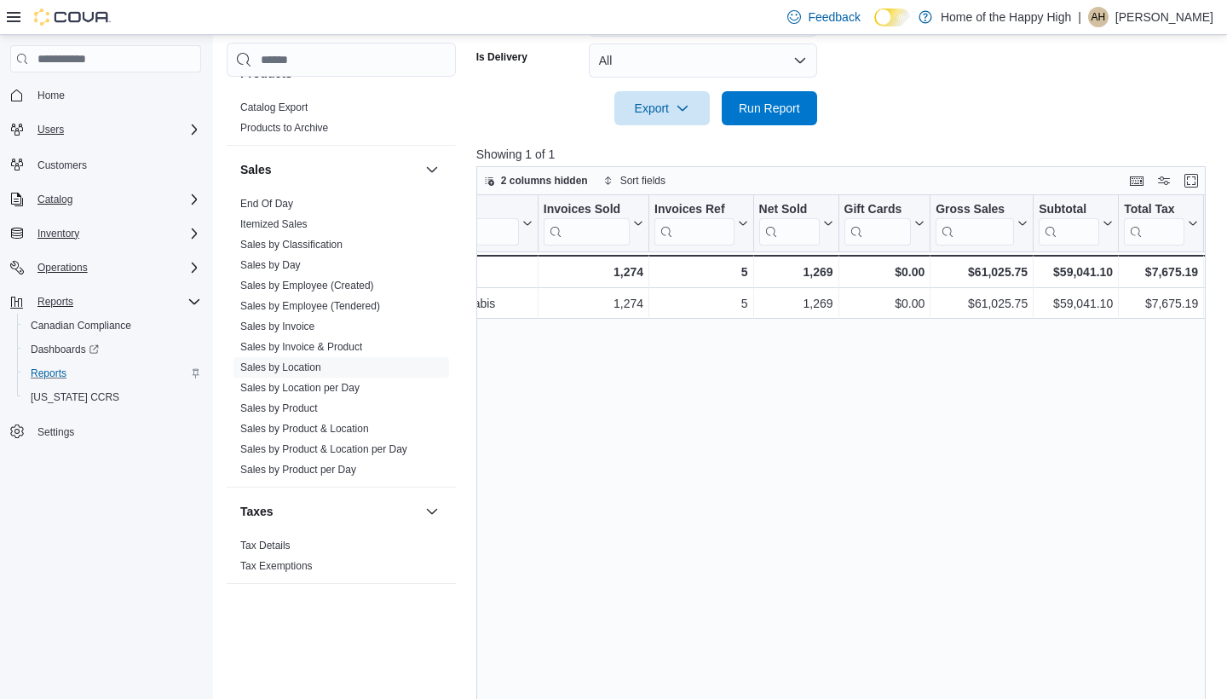
click at [193, 296] on icon "Complex example" at bounding box center [194, 302] width 14 height 14
click at [194, 270] on icon "Complex example" at bounding box center [194, 267] width 5 height 10
click at [194, 270] on icon "Complex example" at bounding box center [194, 268] width 14 height 14
click at [196, 235] on icon "Complex example" at bounding box center [194, 234] width 14 height 14
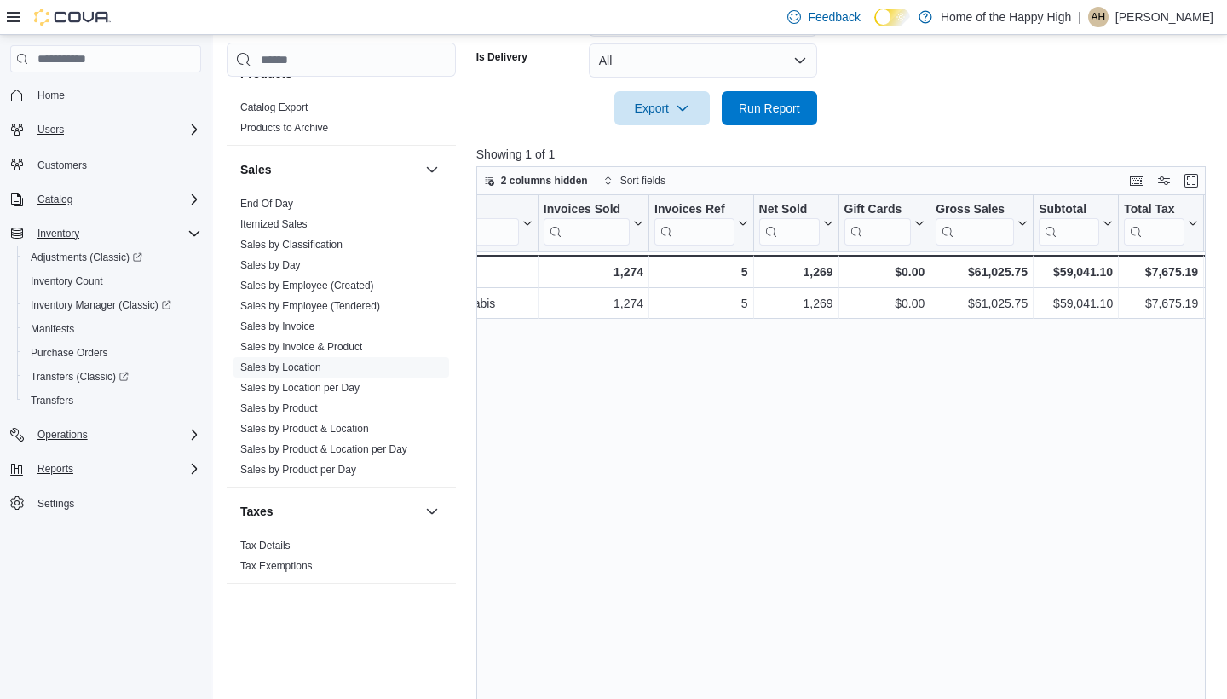
click at [196, 235] on icon "Complex example" at bounding box center [194, 234] width 14 height 14
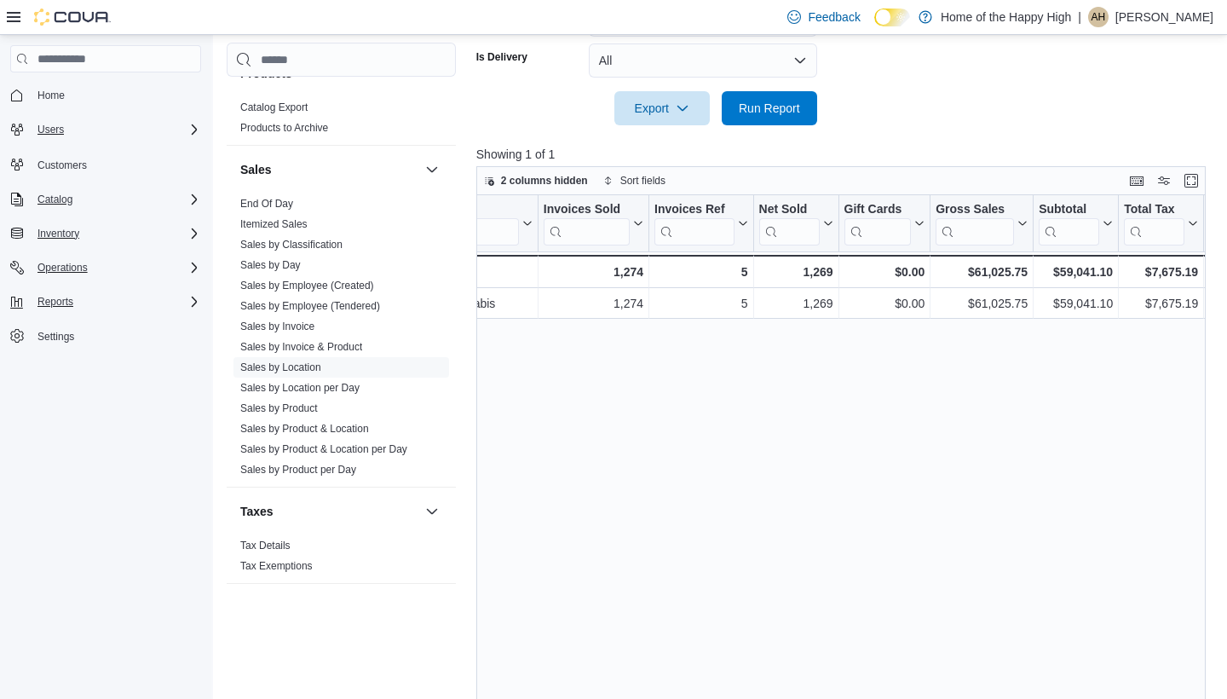
click at [196, 198] on icon "Complex example" at bounding box center [194, 198] width 5 height 10
click at [196, 198] on icon "Complex example" at bounding box center [194, 200] width 14 height 14
click at [828, 441] on div "Location Click to view column header actions Invoices Sold Click to view column…" at bounding box center [841, 459] width 730 height 529
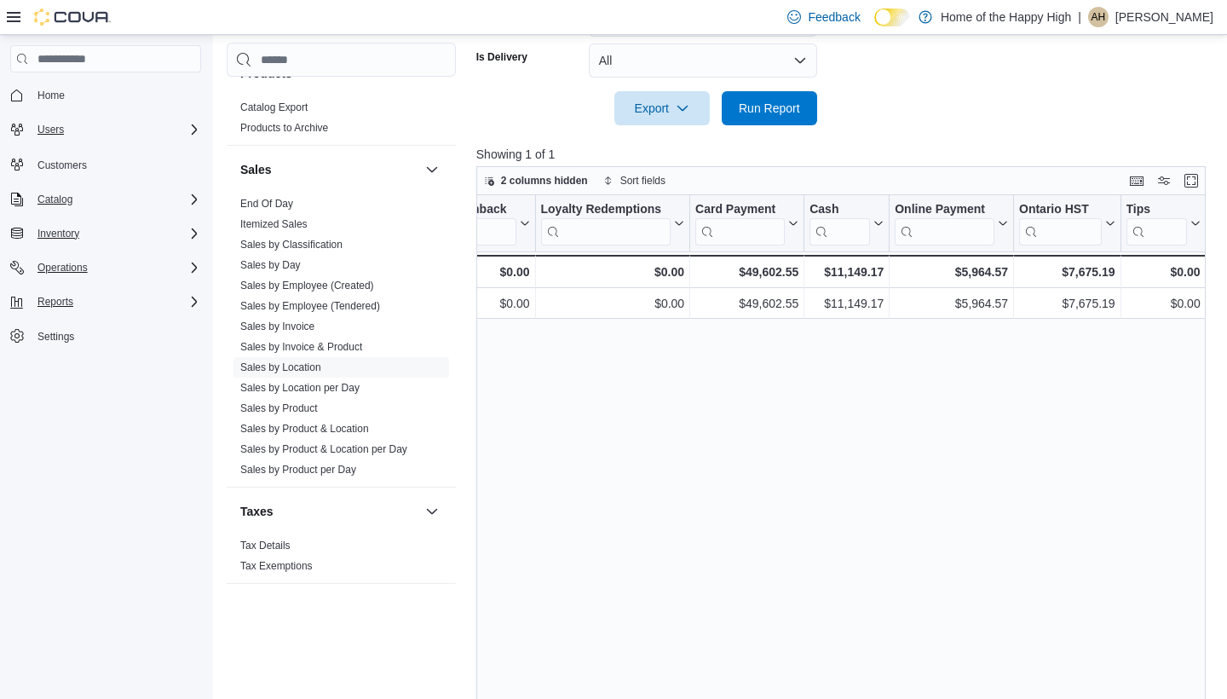
scroll to position [0, 2102]
